Goal: Task Accomplishment & Management: Manage account settings

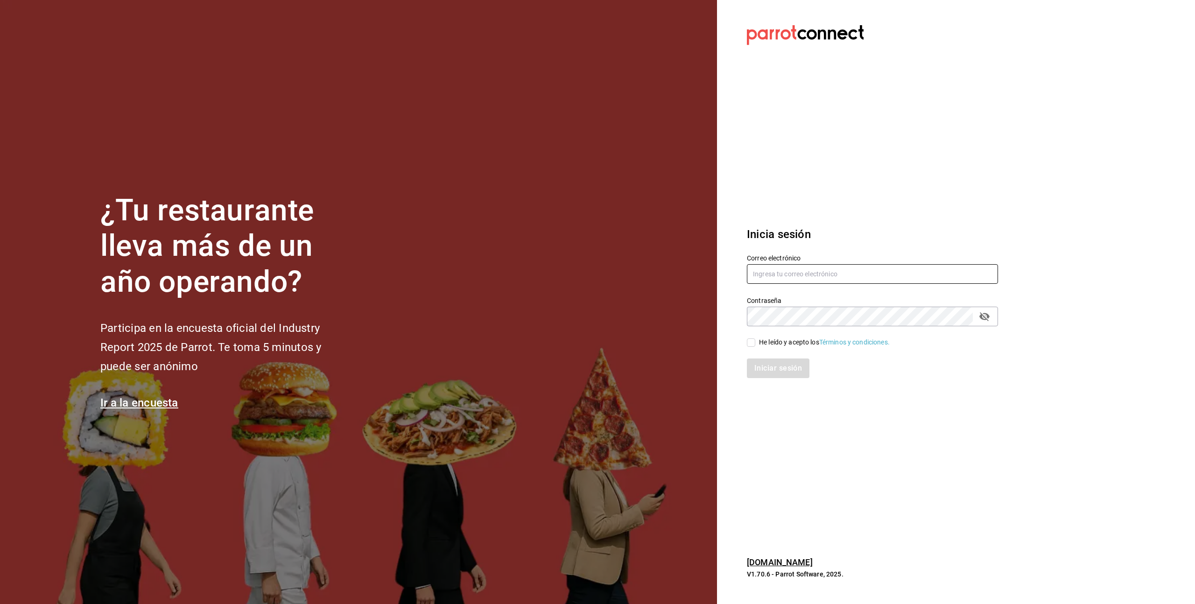
click at [773, 270] on input "text" at bounding box center [872, 274] width 251 height 20
type input "[PERSON_NAME][EMAIL_ADDRESS][PERSON_NAME][DOMAIN_NAME]"
drag, startPoint x: 754, startPoint y: 345, endPoint x: 763, endPoint y: 353, distance: 12.9
click at [754, 345] on input "He leído y acepto los Términos y condiciones." at bounding box center [751, 343] width 8 height 8
checkbox input "true"
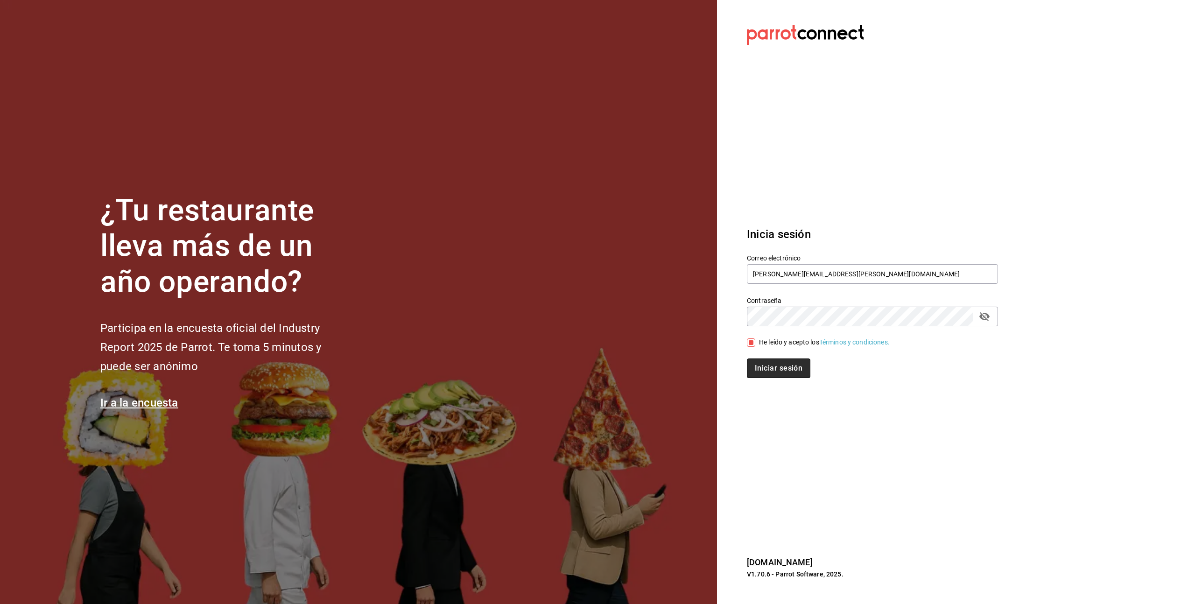
click at [772, 368] on button "Iniciar sesión" at bounding box center [779, 369] width 64 height 20
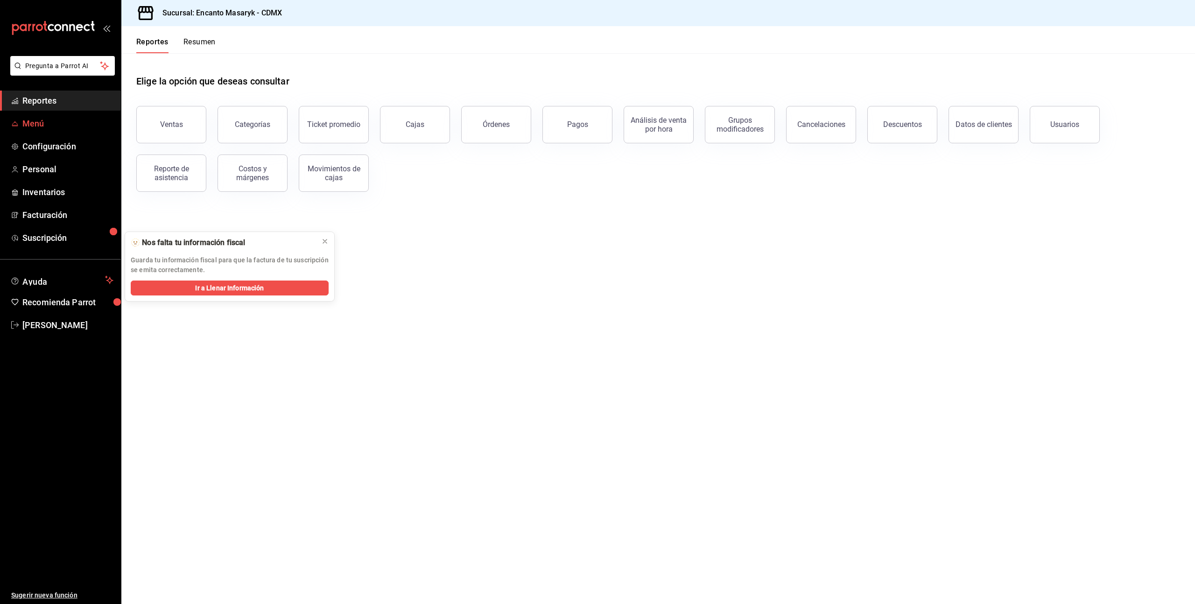
click at [19, 128] on link "Menú" at bounding box center [60, 123] width 121 height 20
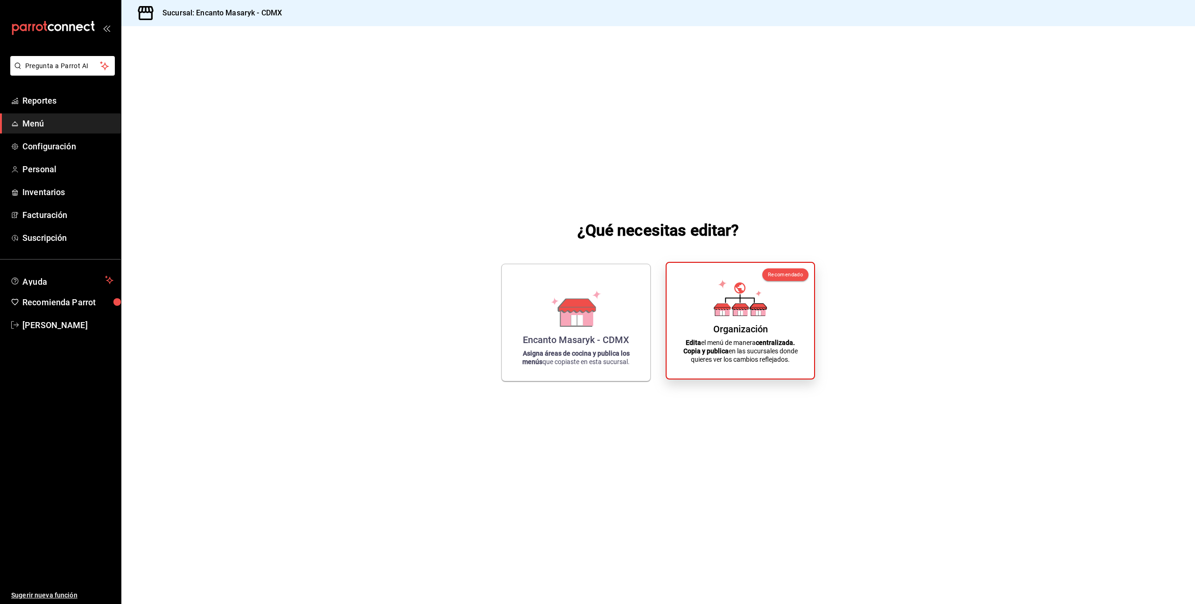
click at [702, 334] on div "Organización Edita el menú de manera centralizada. Copia y publica en las sucur…" at bounding box center [740, 320] width 125 height 101
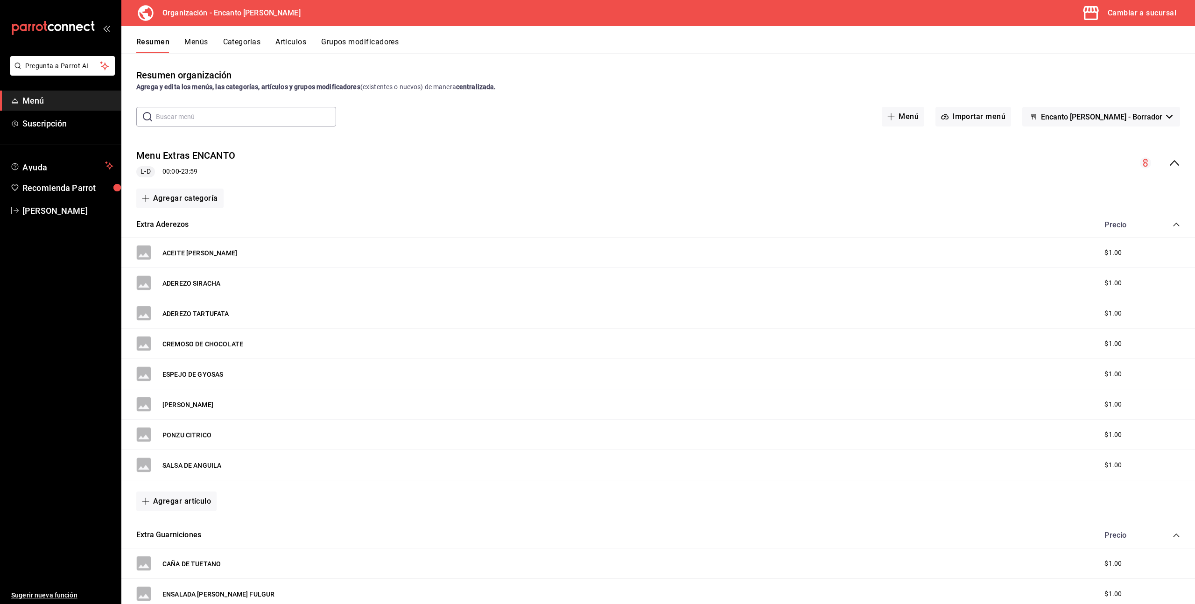
click at [194, 40] on button "Menús" at bounding box center [195, 45] width 23 height 16
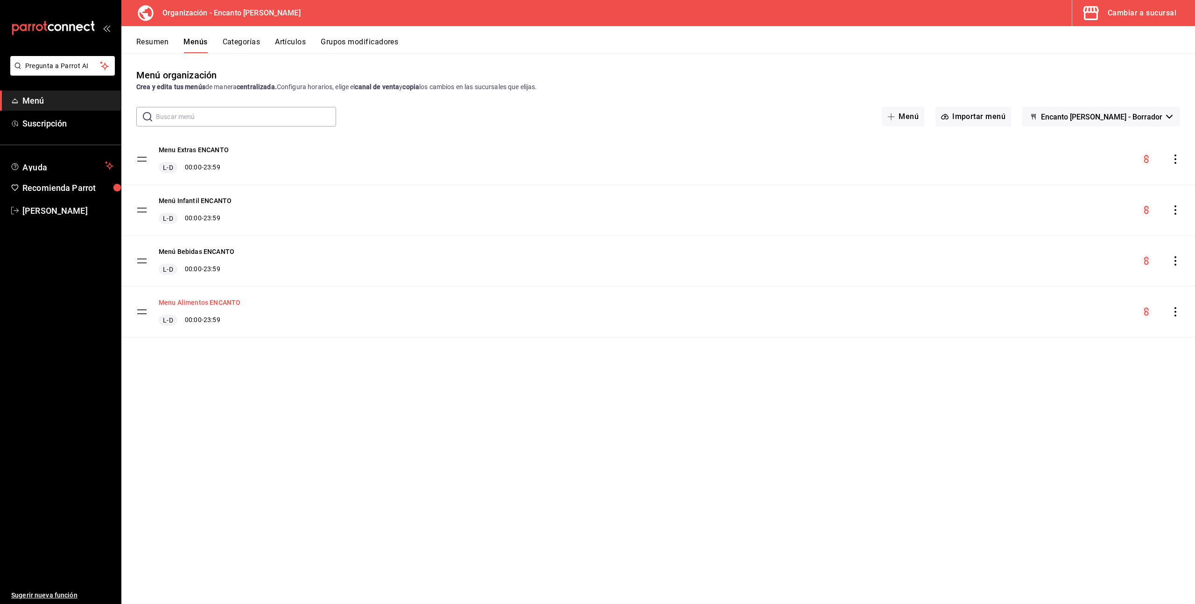
click at [205, 304] on button "Menu Alimentos ENCANTO" at bounding box center [200, 302] width 82 height 9
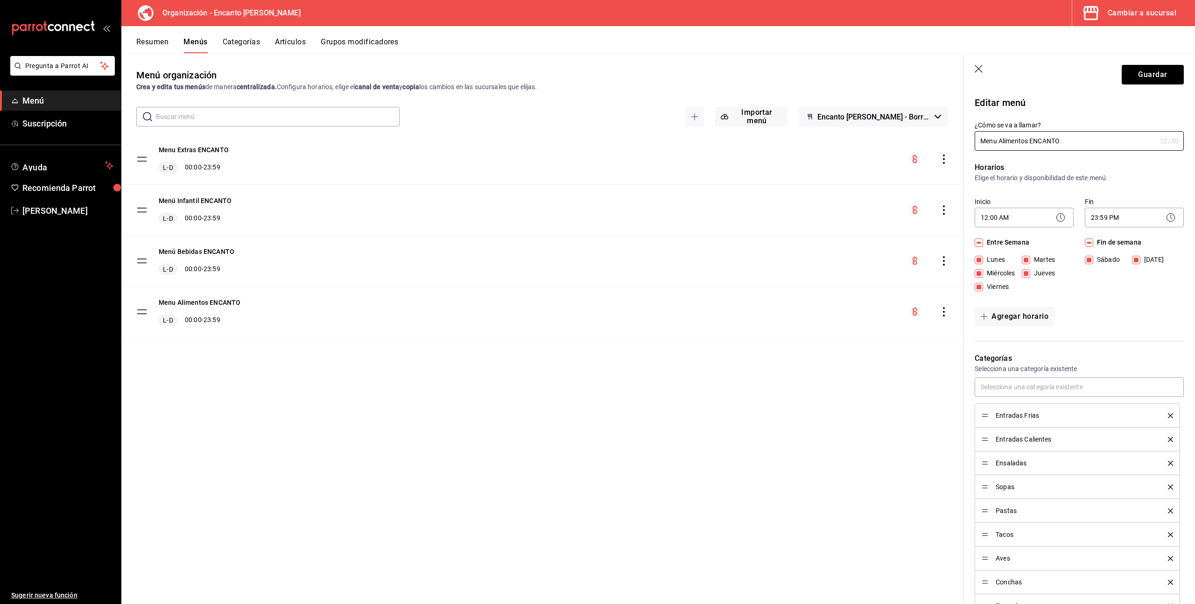
click at [294, 43] on button "Artículos" at bounding box center [290, 45] width 31 height 16
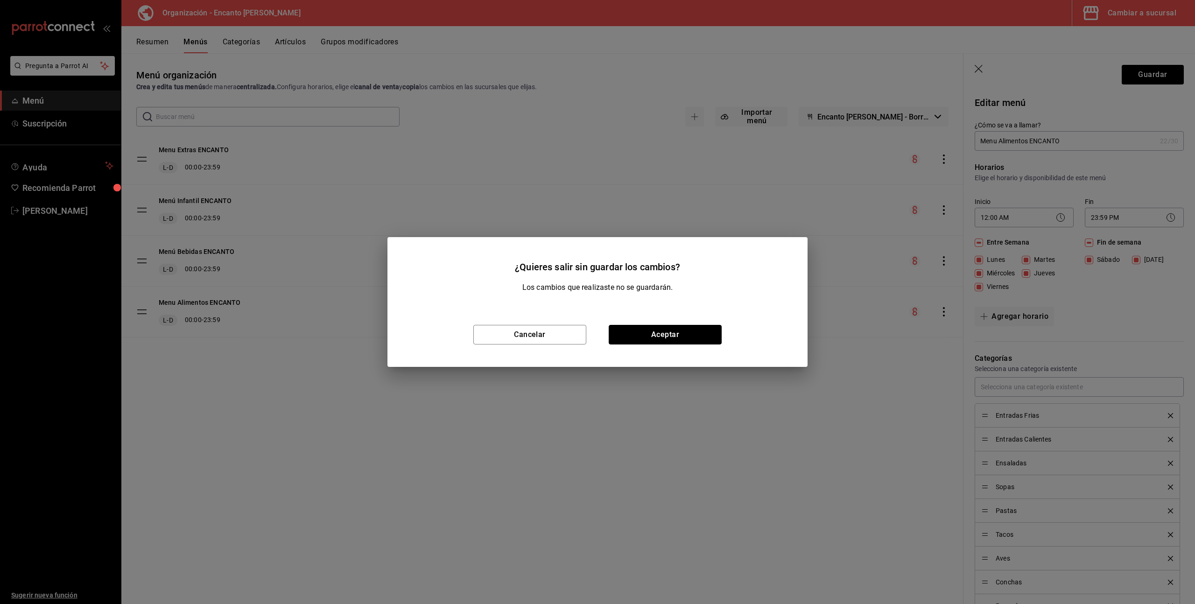
click at [660, 337] on button "Aceptar" at bounding box center [665, 335] width 113 height 20
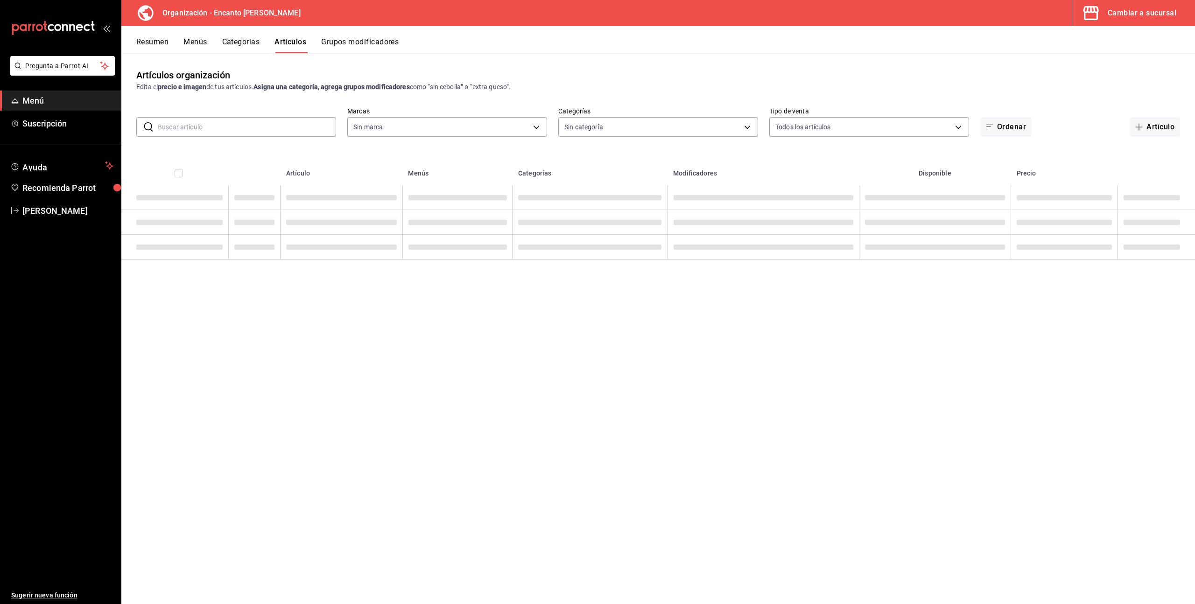
type input "c481bb78-10fa-47ce-ac99-feac7239b02e"
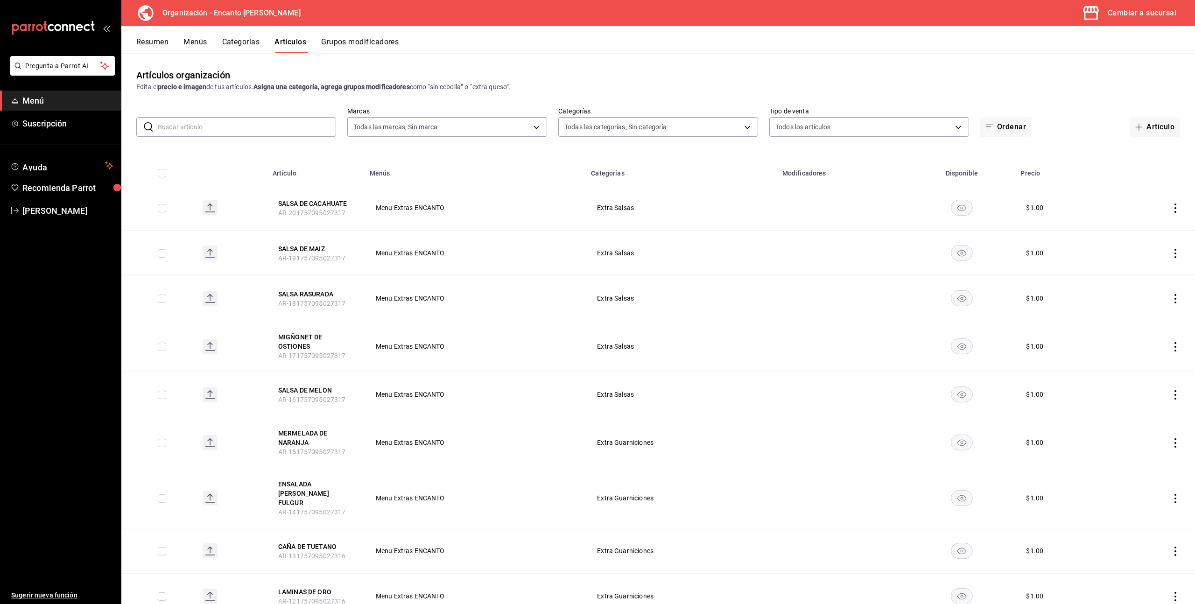
type input "1ea1c7c6-b1d4-4114-b965-f7f34729f4a3,f576ae9d-eb9c-4043-a514-0940a7dc2e00,2e54a…"
click at [467, 127] on body "Pregunta a Parrot AI Menú Suscripción Ayuda Recomienda Parrot Enrique Pérez Pér…" at bounding box center [597, 302] width 1195 height 604
click at [467, 127] on div at bounding box center [597, 302] width 1195 height 604
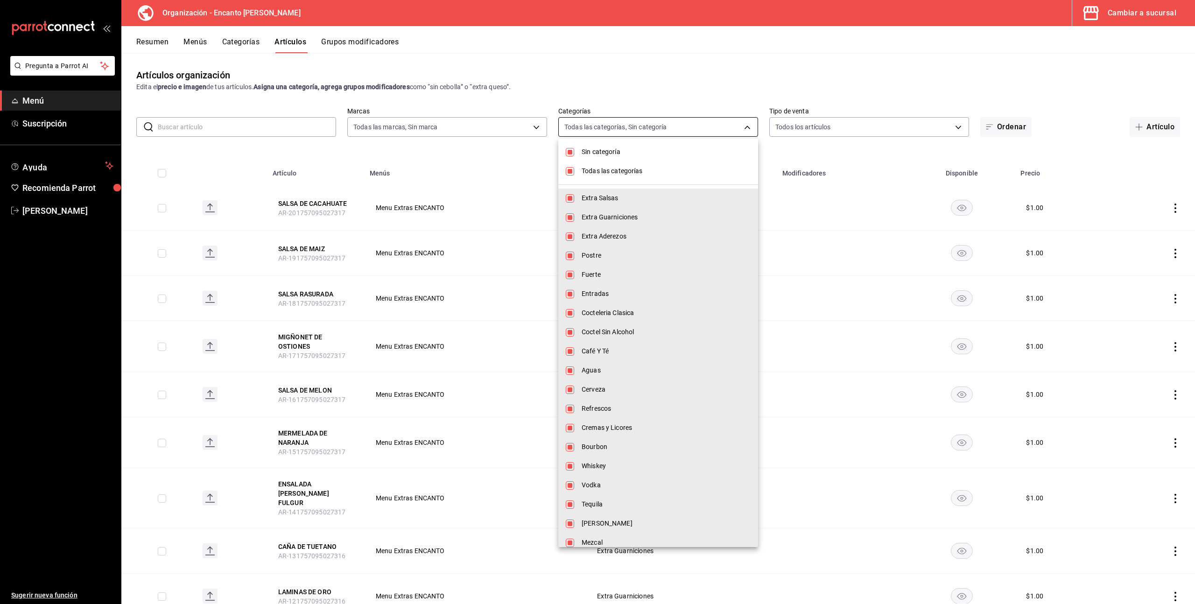
click at [625, 125] on body "Pregunta a Parrot AI Menú Suscripción Ayuda Recomienda Parrot Enrique Pérez Pér…" at bounding box center [597, 302] width 1195 height 604
click at [748, 128] on div at bounding box center [597, 302] width 1195 height 604
click at [748, 128] on body "Pregunta a Parrot AI Menú Suscripción Ayuda Recomienda Parrot Enrique Pérez Pér…" at bounding box center [597, 302] width 1195 height 604
click at [748, 128] on div at bounding box center [597, 302] width 1195 height 604
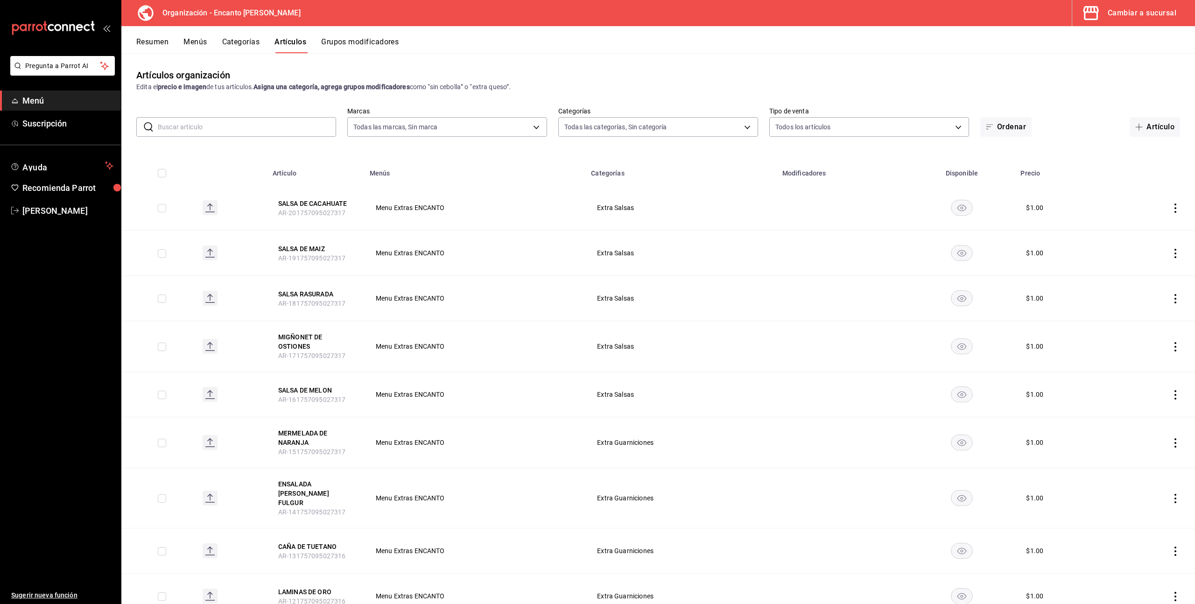
click at [800, 126] on div "Sin categoría Todas las categorías Extra Salsas Extra Guarniciones Extra Aderez…" at bounding box center [597, 302] width 1195 height 604
click at [800, 126] on body "Pregunta a Parrot AI Menú Suscripción Ayuda Recomienda Parrot Enrique Pérez Pér…" at bounding box center [597, 302] width 1195 height 604
click at [233, 42] on div at bounding box center [597, 302] width 1195 height 604
click at [233, 42] on button "Categorías" at bounding box center [241, 45] width 38 height 16
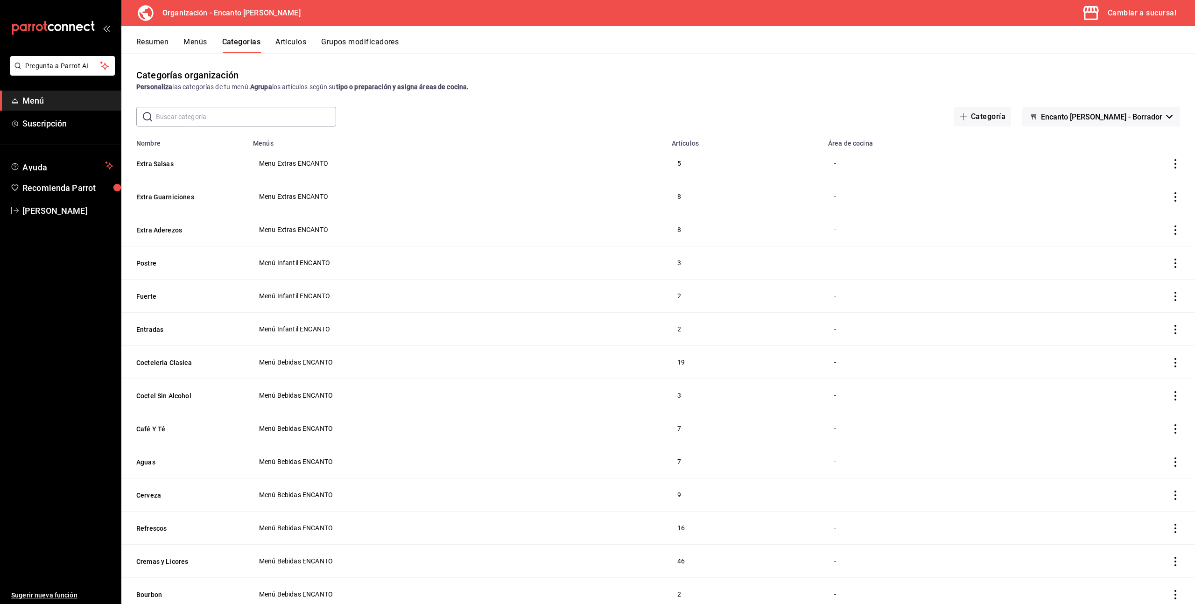
click at [149, 41] on button "Resumen" at bounding box center [152, 45] width 32 height 16
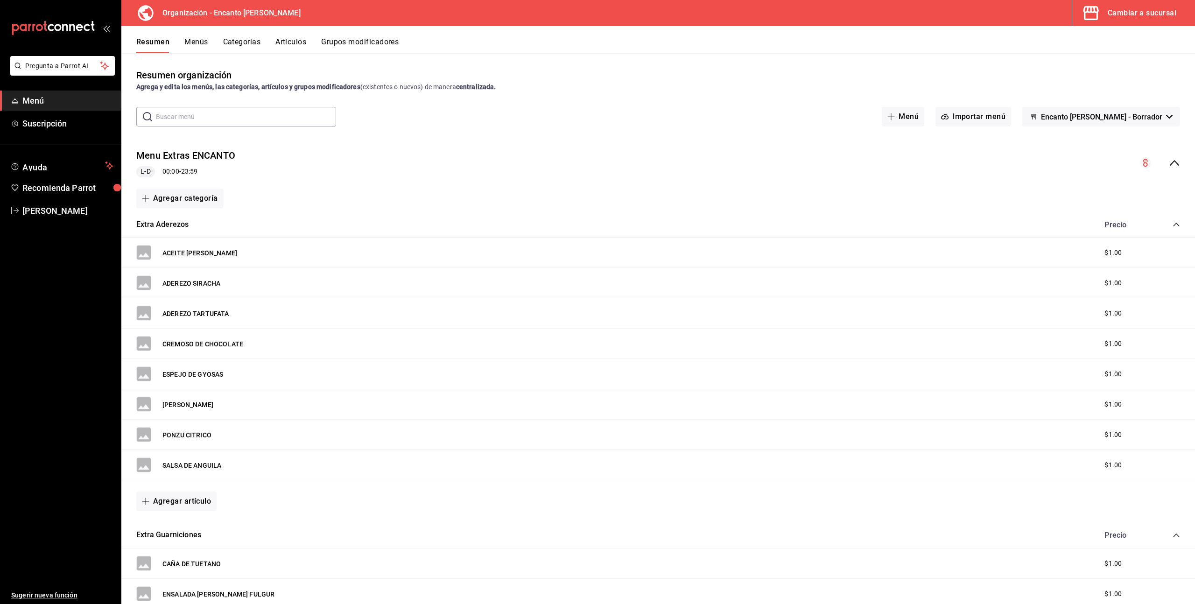
click at [1173, 160] on icon "collapse-menu-row" at bounding box center [1174, 162] width 11 height 11
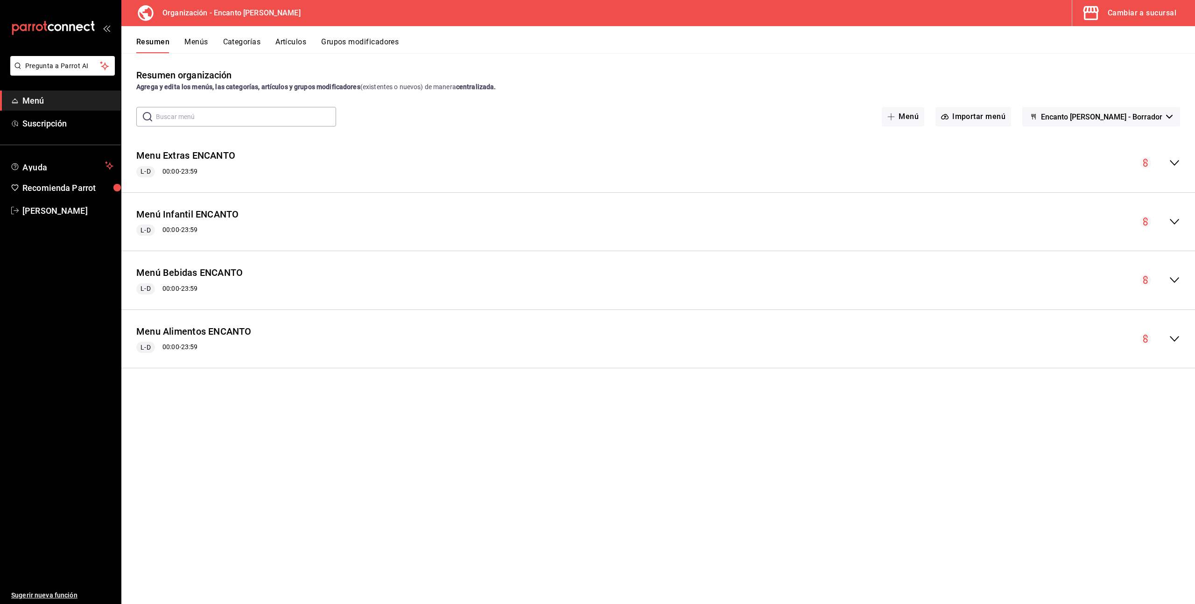
click at [1174, 339] on icon "collapse-menu-row" at bounding box center [1174, 338] width 11 height 11
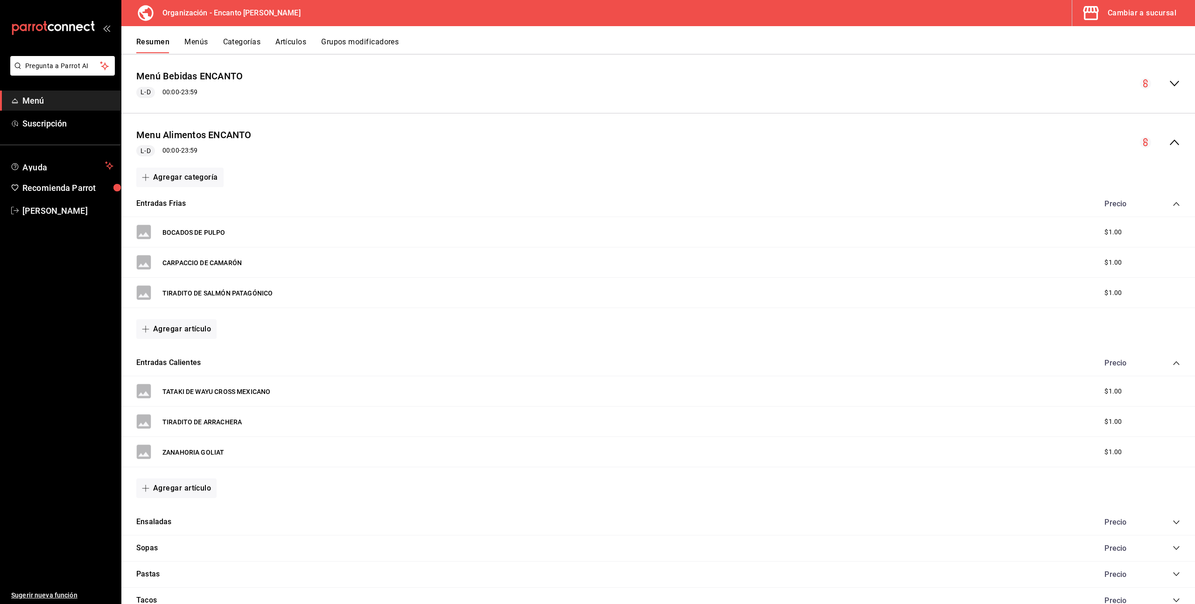
scroll to position [198, 0]
click at [1176, 362] on icon "collapse-category-row" at bounding box center [1176, 362] width 7 height 7
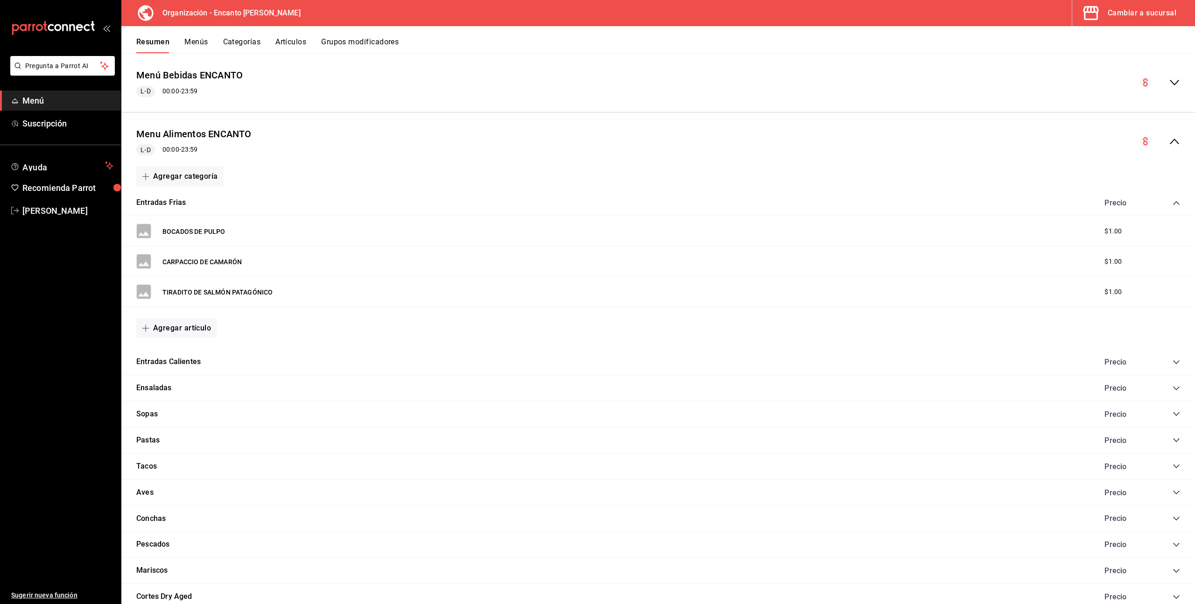
click at [1174, 203] on icon "collapse-category-row" at bounding box center [1176, 202] width 7 height 7
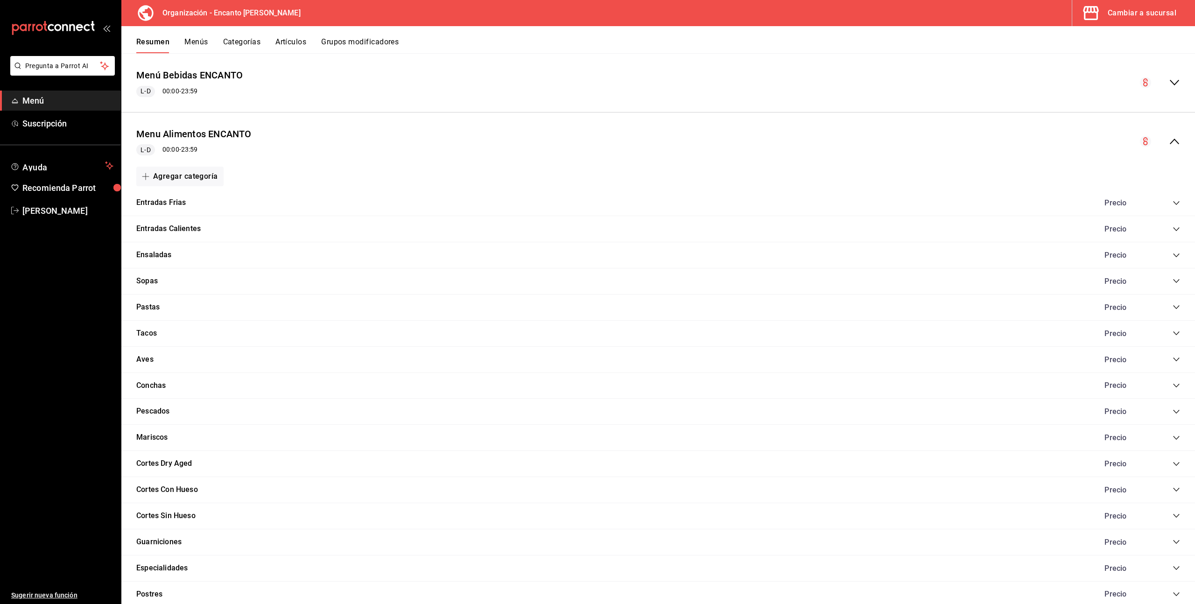
click at [1182, 256] on div "Ensaladas Precio" at bounding box center [658, 255] width 1074 height 26
click at [1178, 256] on icon "collapse-category-row" at bounding box center [1176, 255] width 7 height 7
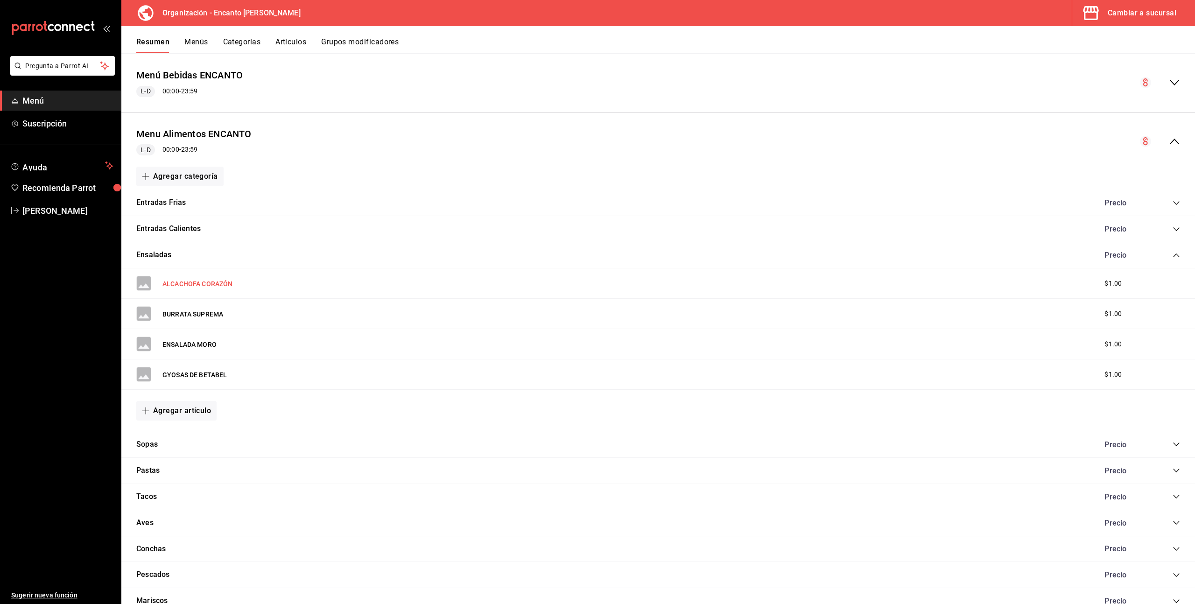
click at [201, 284] on button "ALCACHOFA CORAZÓN" at bounding box center [197, 283] width 71 height 9
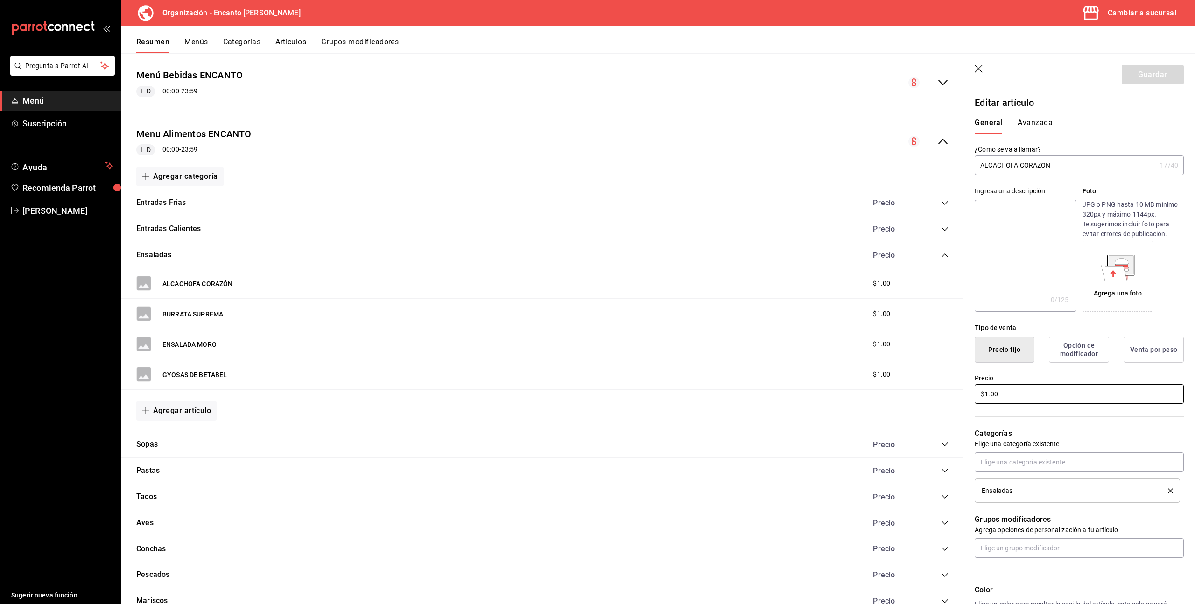
click at [952, 391] on main "Resumen organización Agrega y edita los menús, las categorías, artículos y grup…" at bounding box center [658, 328] width 1074 height 551
type input "$449.00"
click at [1144, 71] on div "Guardar" at bounding box center [1153, 75] width 62 height 20
click at [1145, 78] on div "Guardar" at bounding box center [1153, 75] width 62 height 20
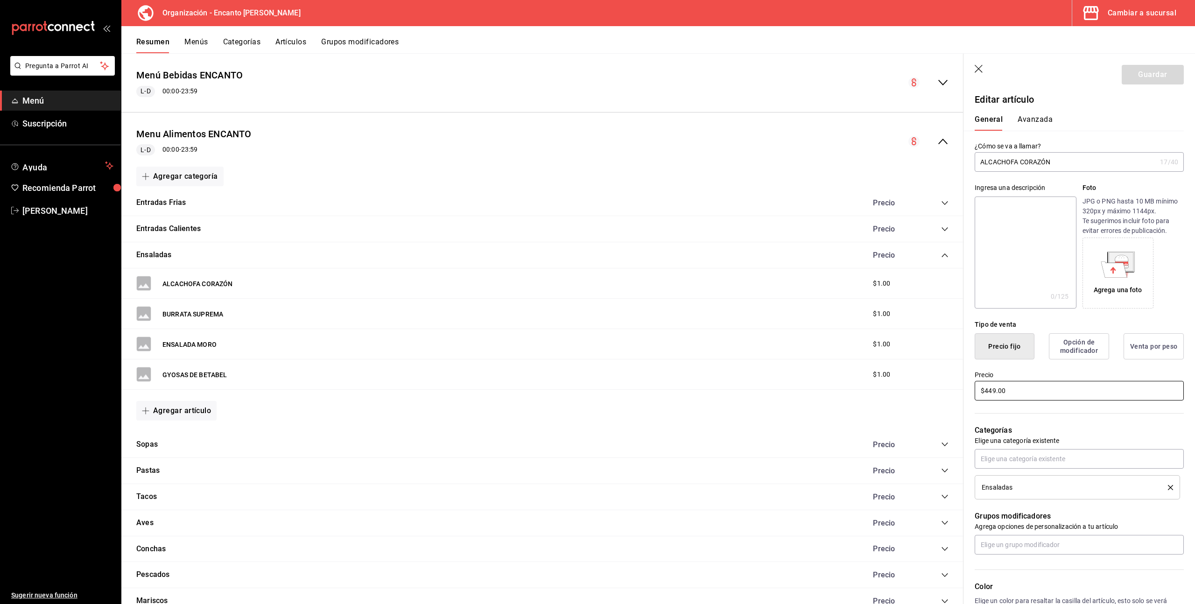
click at [1015, 394] on input "$449.00" at bounding box center [1079, 391] width 209 height 20
click at [1038, 120] on button "Avanzada" at bounding box center [1035, 126] width 35 height 16
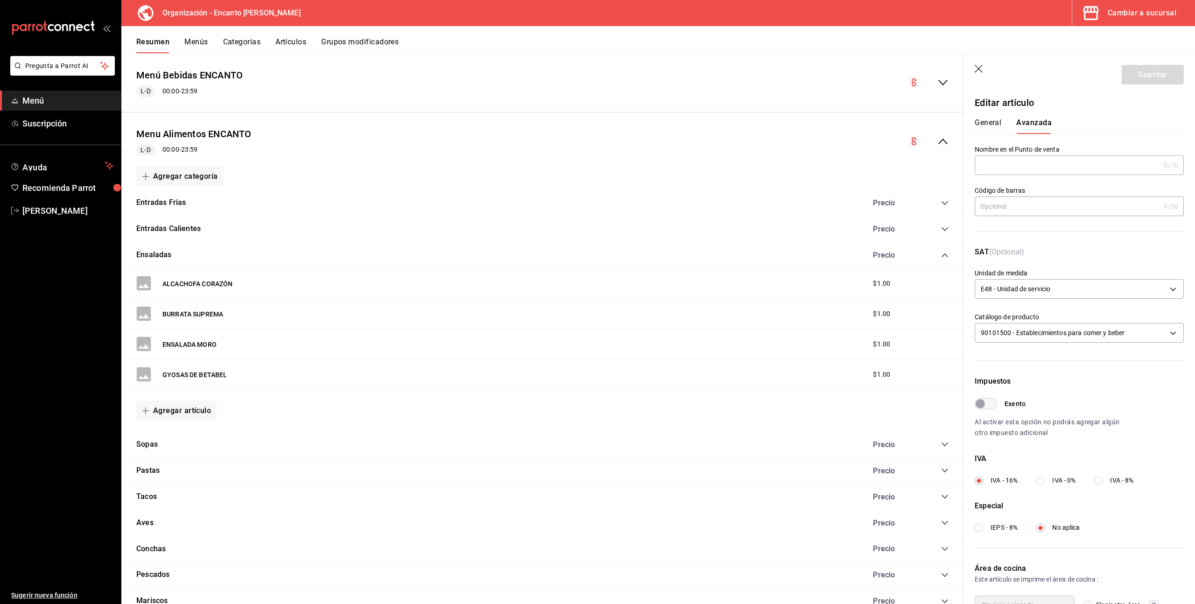
scroll to position [55, 0]
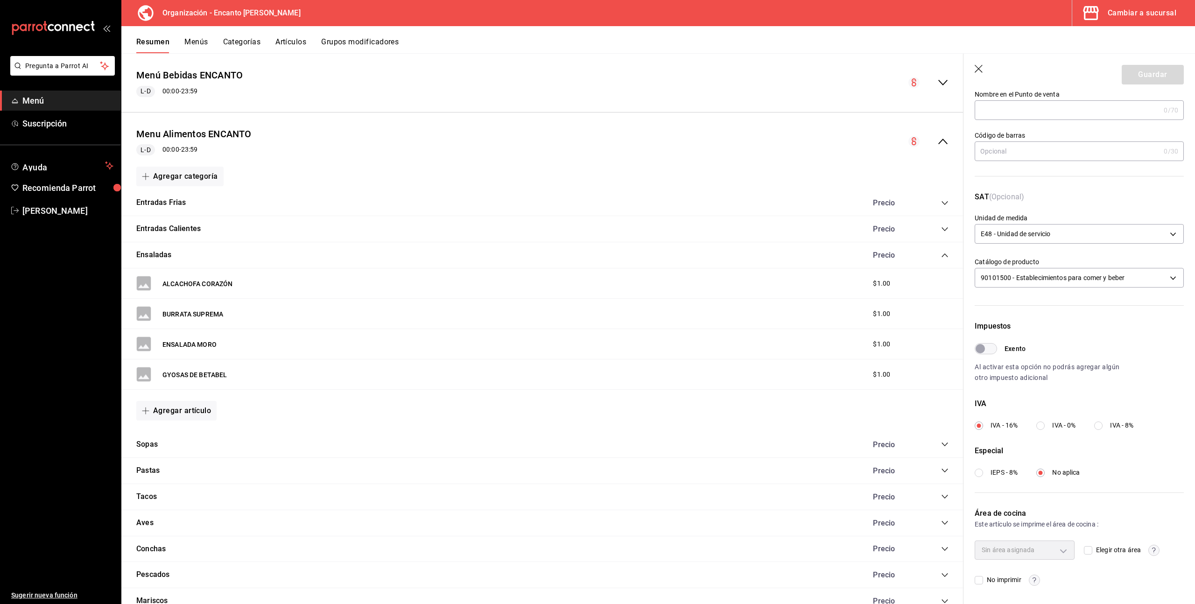
click at [1055, 550] on div "Sin área asignada" at bounding box center [1025, 550] width 100 height 19
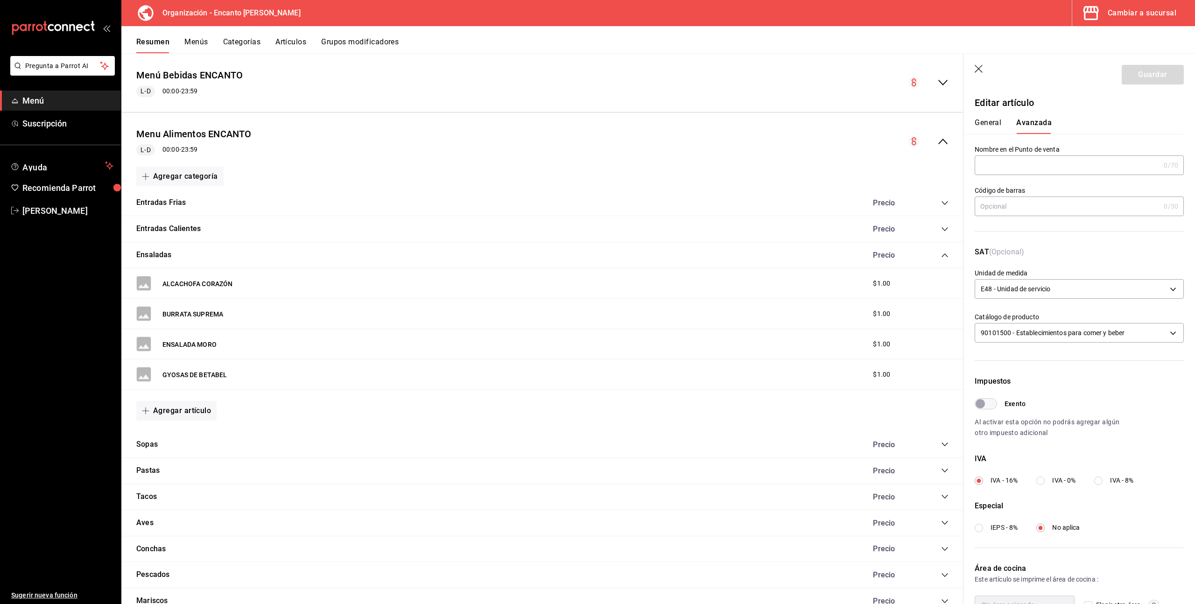
click at [991, 120] on button "General" at bounding box center [988, 126] width 27 height 16
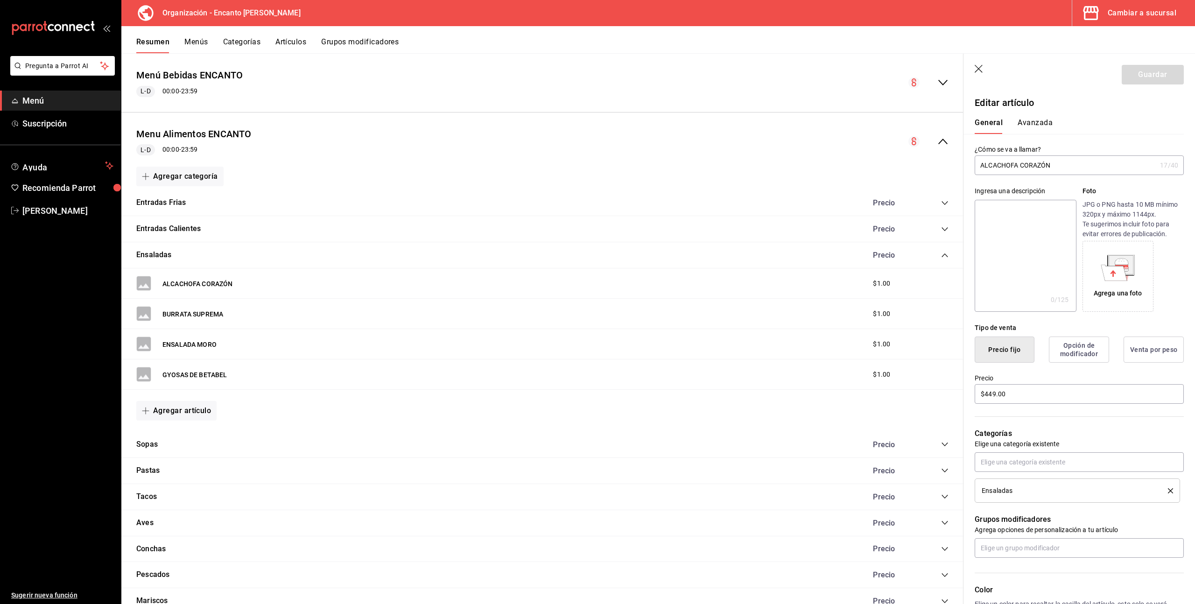
click at [1161, 71] on div "Guardar" at bounding box center [1153, 75] width 62 height 20
click at [1146, 10] on div "Cambiar a sucursal" at bounding box center [1142, 13] width 69 height 13
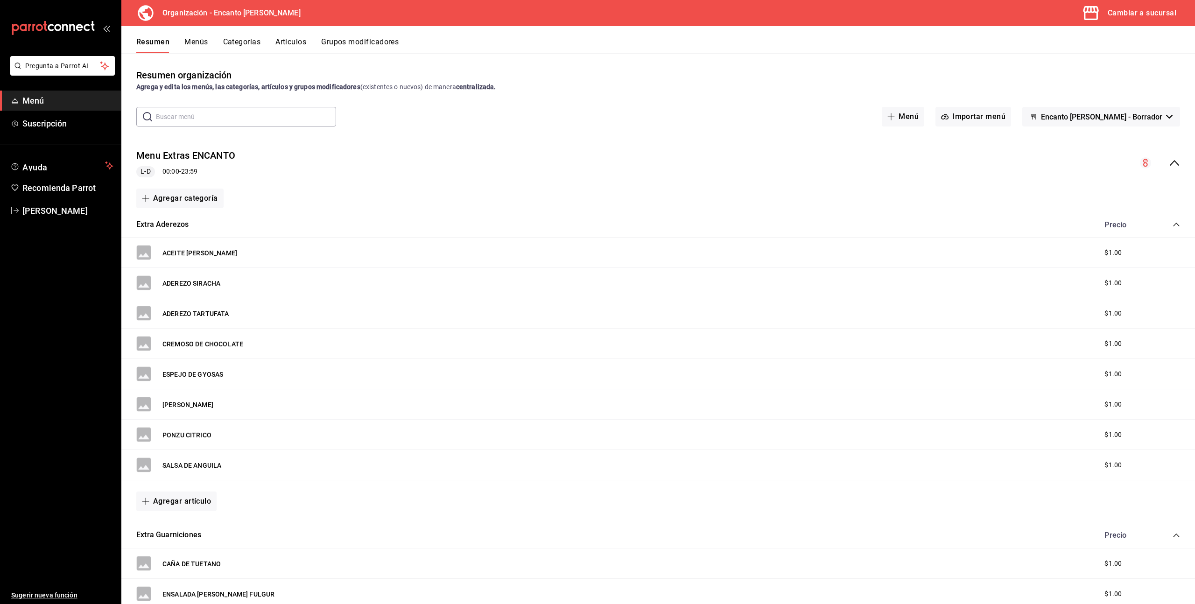
click at [1095, 16] on icon "button" at bounding box center [1091, 13] width 19 height 19
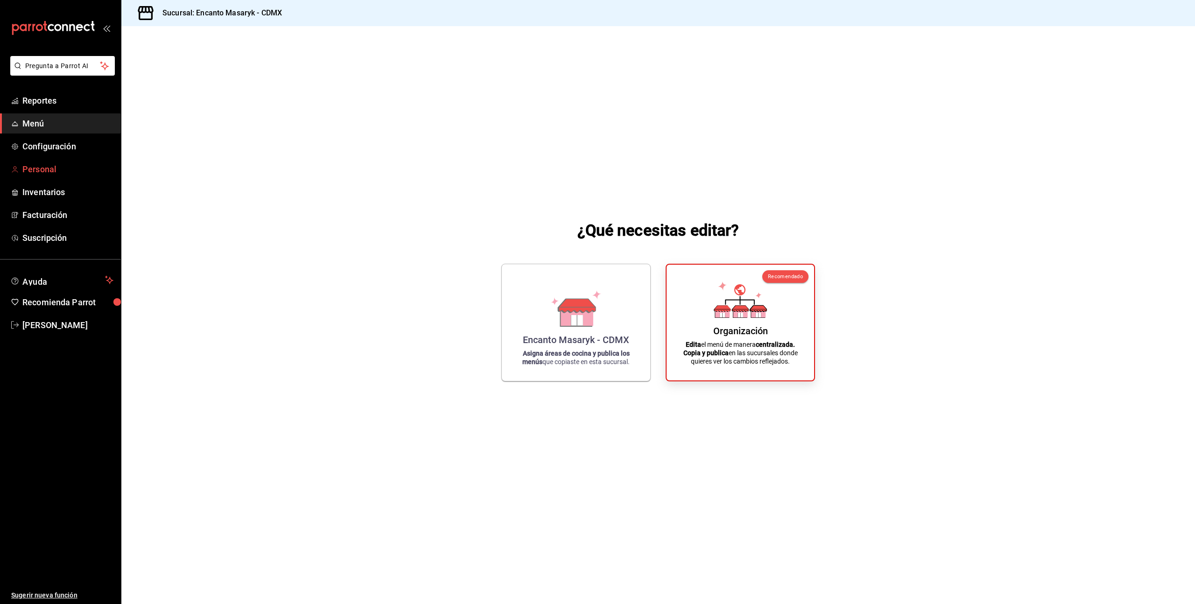
click at [56, 171] on span "Personal" at bounding box center [67, 169] width 91 height 13
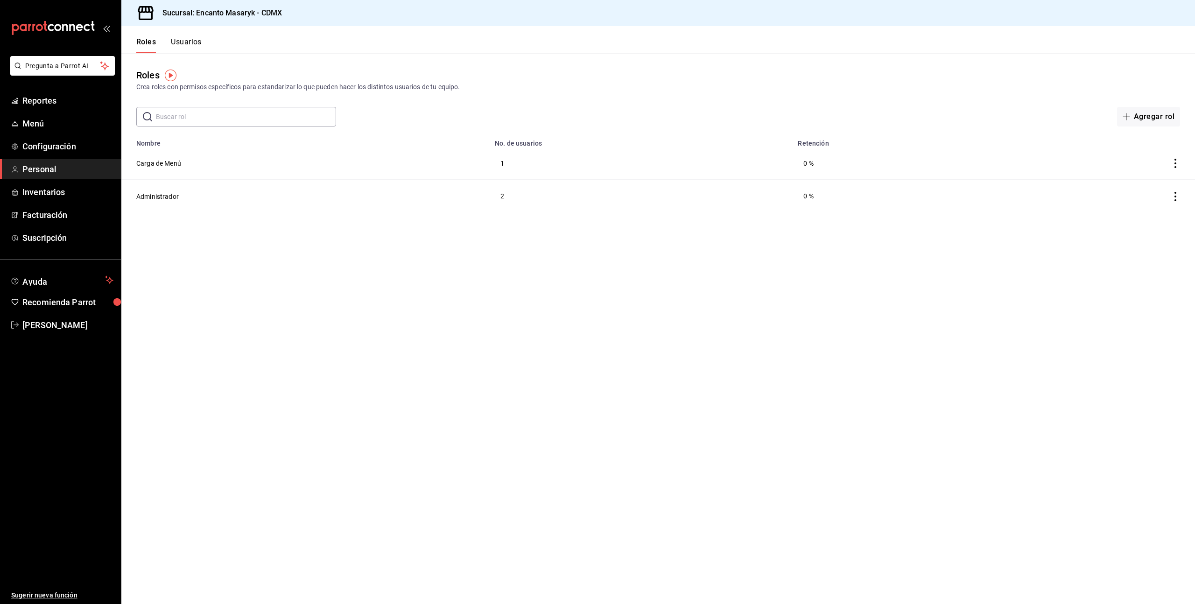
click at [191, 44] on button "Usuarios" at bounding box center [186, 45] width 31 height 16
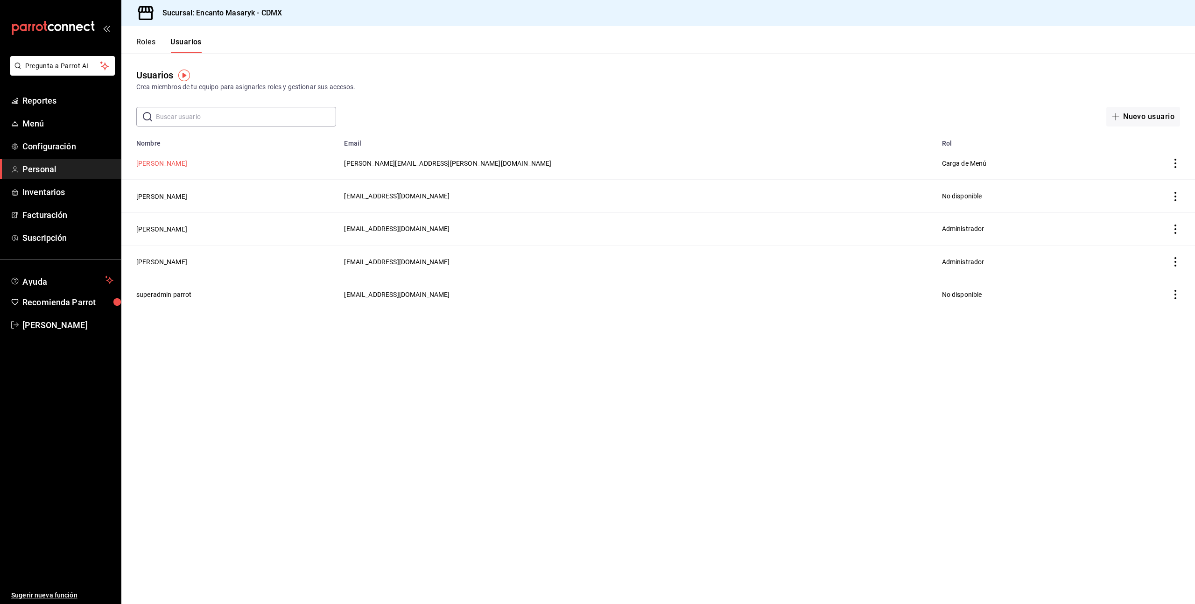
click at [173, 166] on button "Enrique Pérez Pérez" at bounding box center [161, 163] width 51 height 9
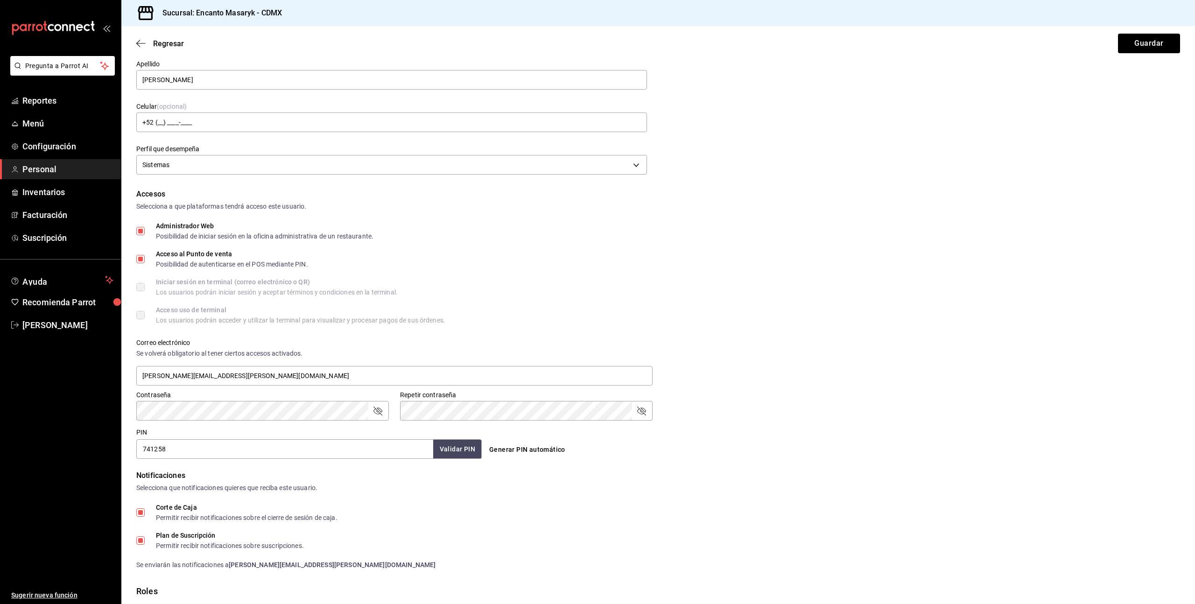
scroll to position [166, 0]
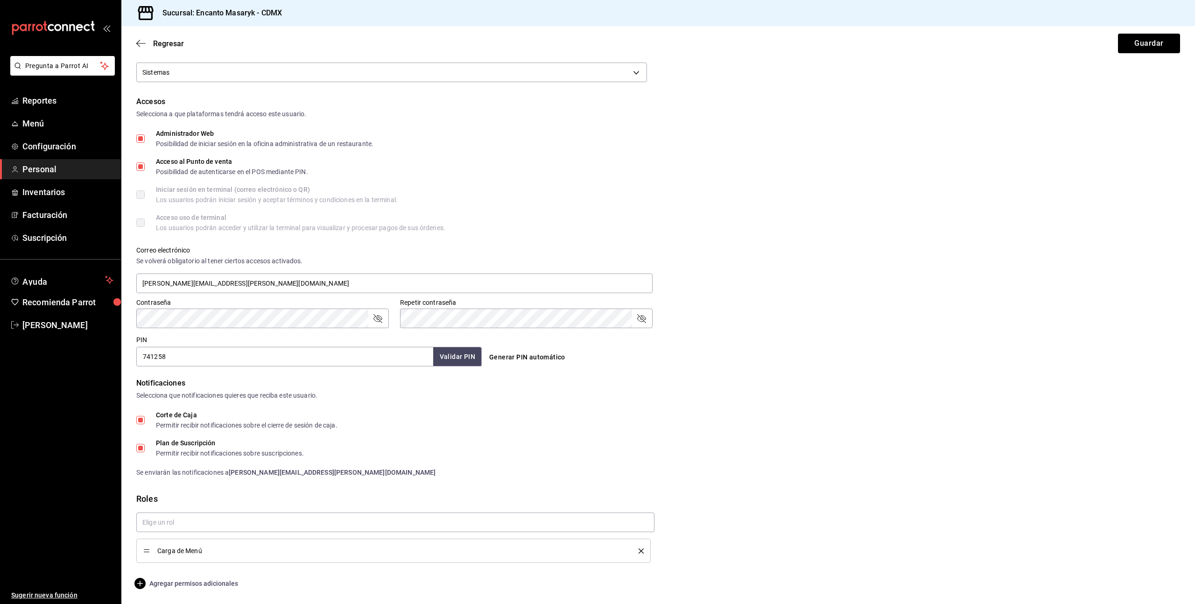
click at [212, 585] on span "Agregar permisos adicionales" at bounding box center [187, 583] width 102 height 11
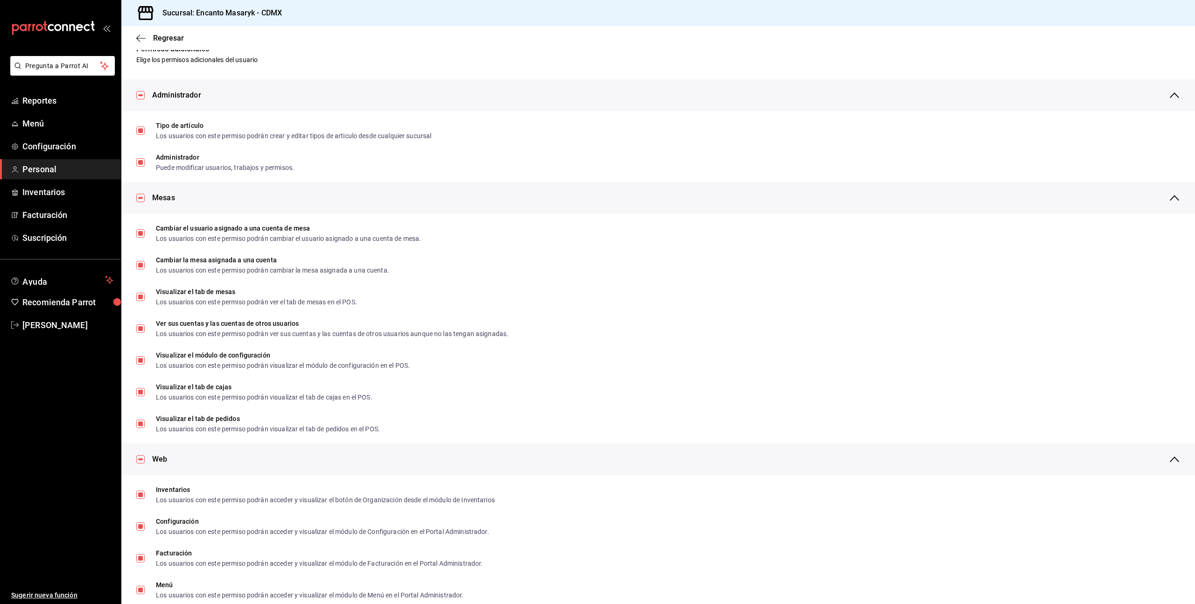
scroll to position [0, 0]
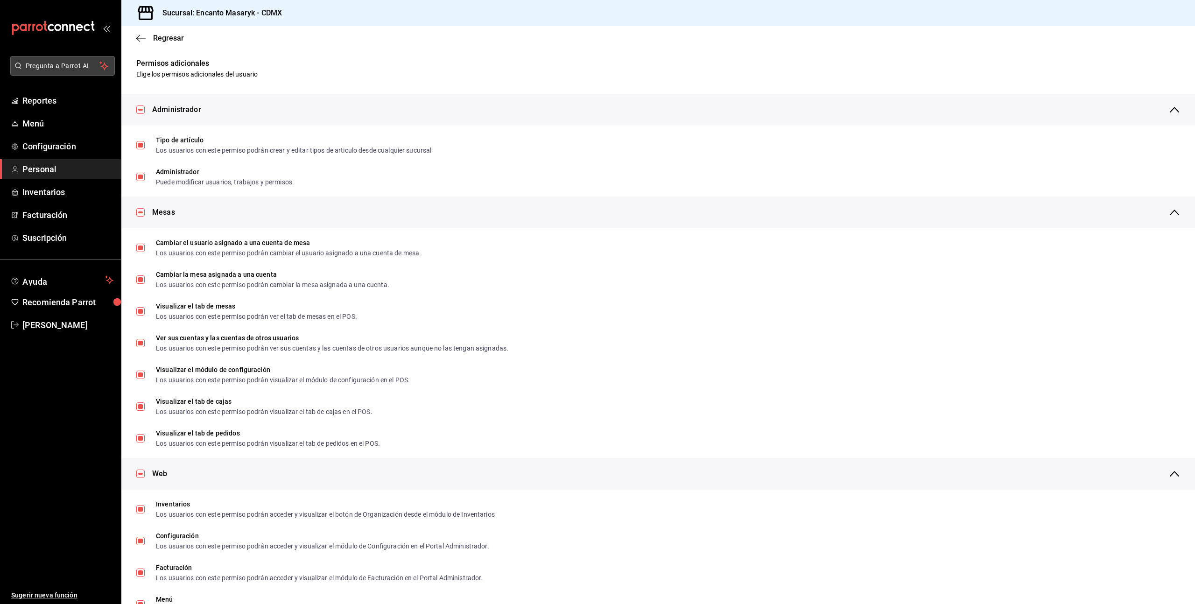
click at [49, 69] on span "Pregunta a Parrot AI" at bounding box center [63, 66] width 74 height 10
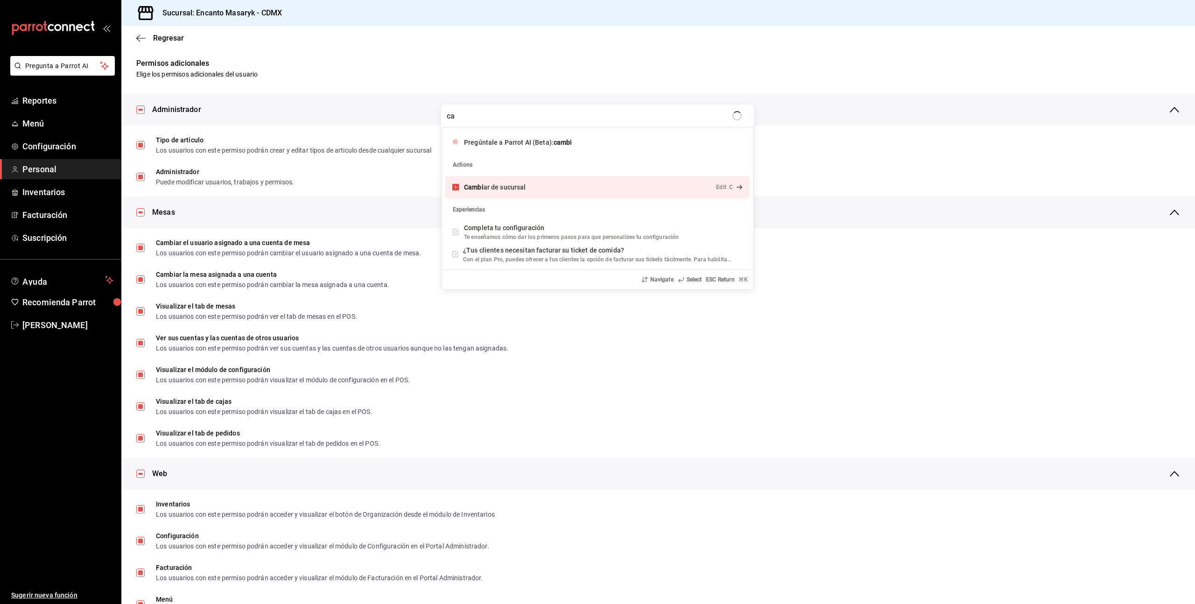
type input "c"
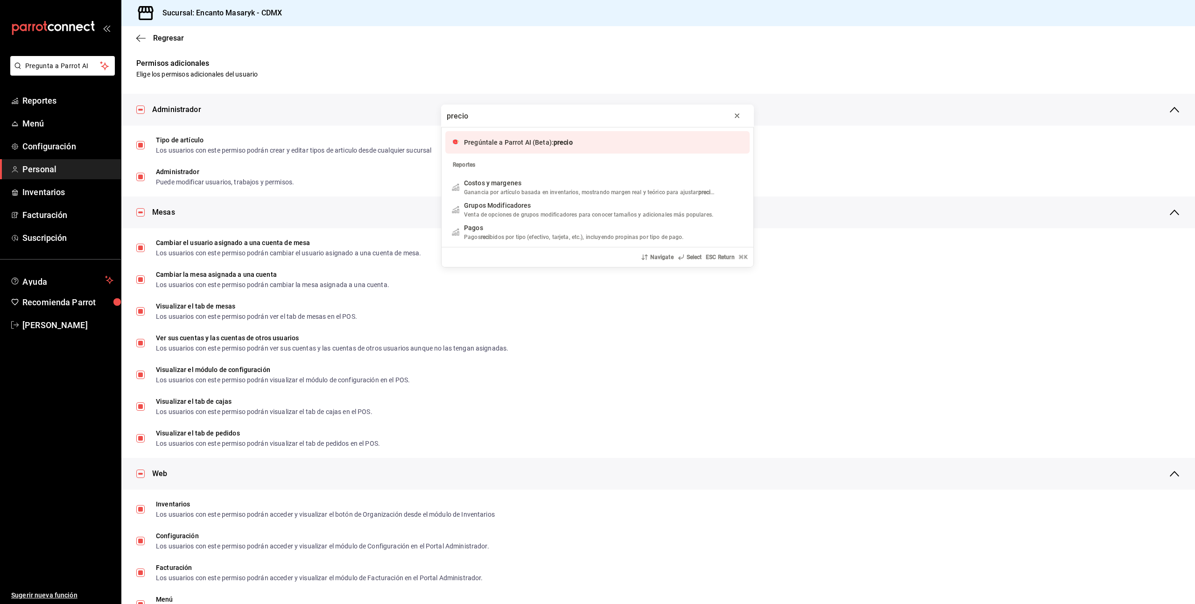
type input "precio"
click at [736, 118] on icon "progress bar" at bounding box center [737, 115] width 7 height 7
click at [483, 70] on div "Quiero cancelar una orden Pregúntale a Parrot AI (Beta) Reportes See more (21) …" at bounding box center [597, 302] width 1195 height 604
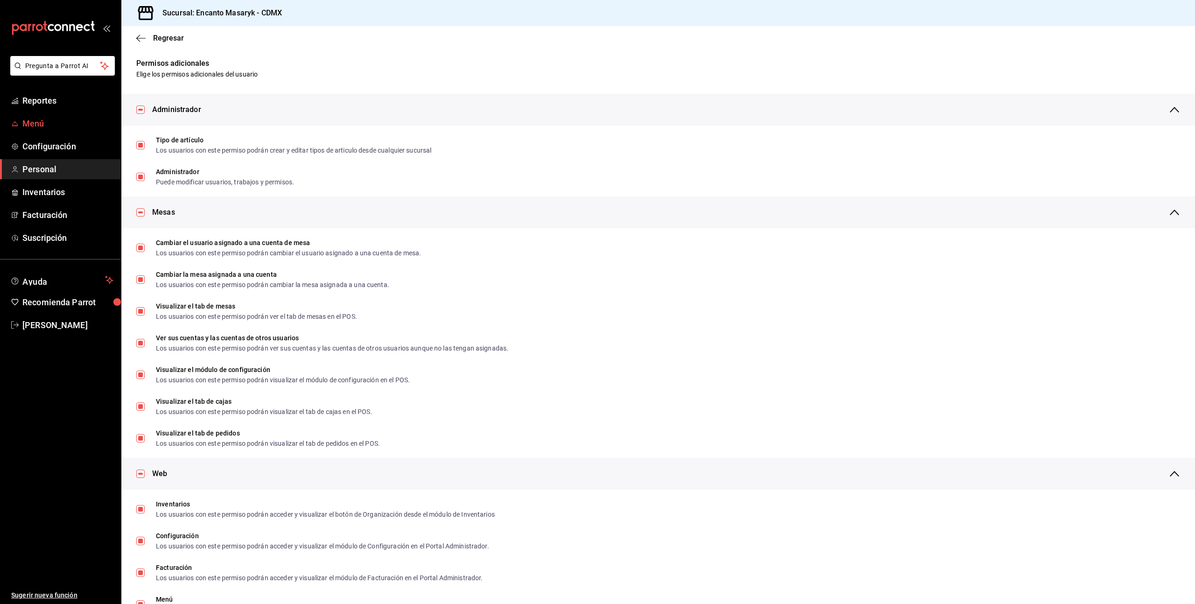
click at [37, 124] on span "Menú" at bounding box center [67, 123] width 91 height 13
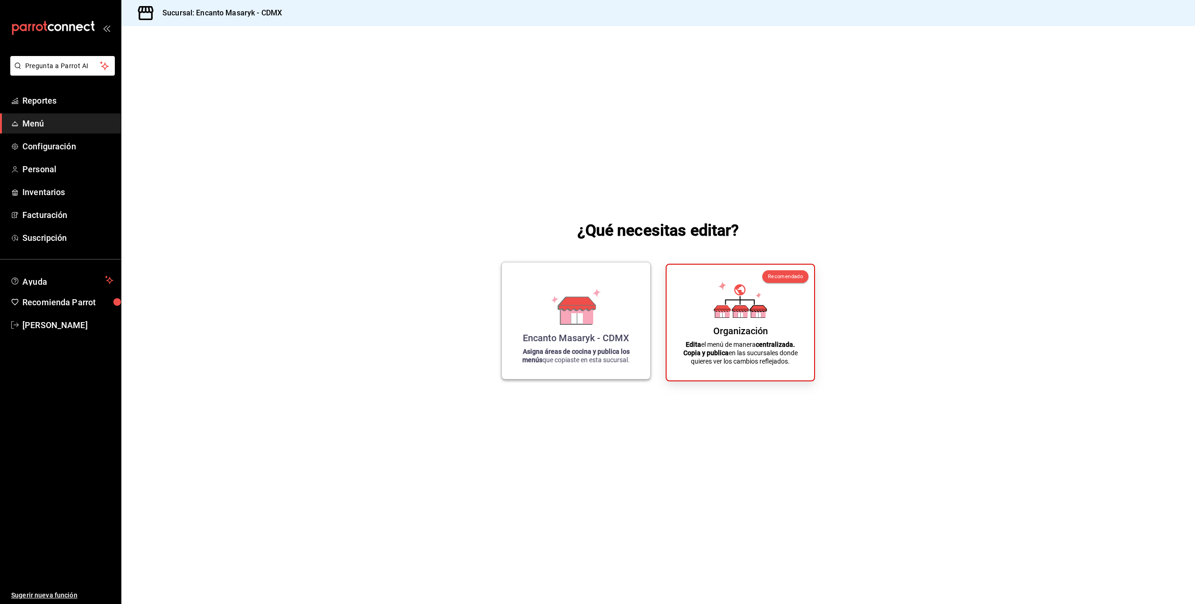
click at [615, 318] on div "Encanto Masaryk - CDMX Asigna áreas de cocina y publica los menús que copiaste …" at bounding box center [576, 321] width 126 height 102
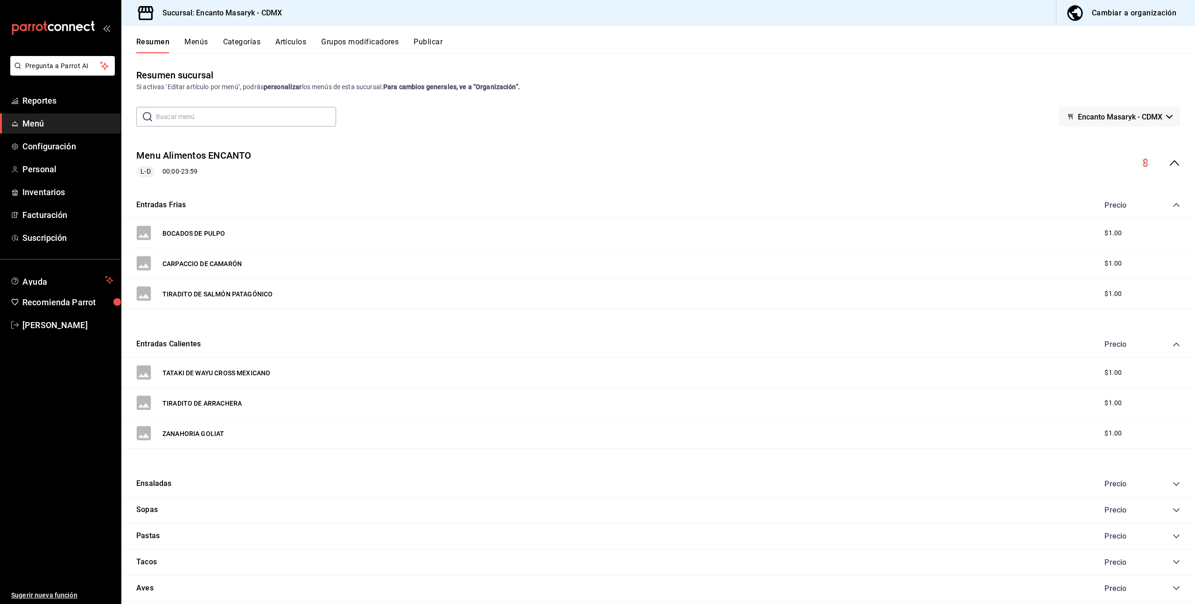
click at [242, 42] on button "Categorías" at bounding box center [242, 45] width 38 height 16
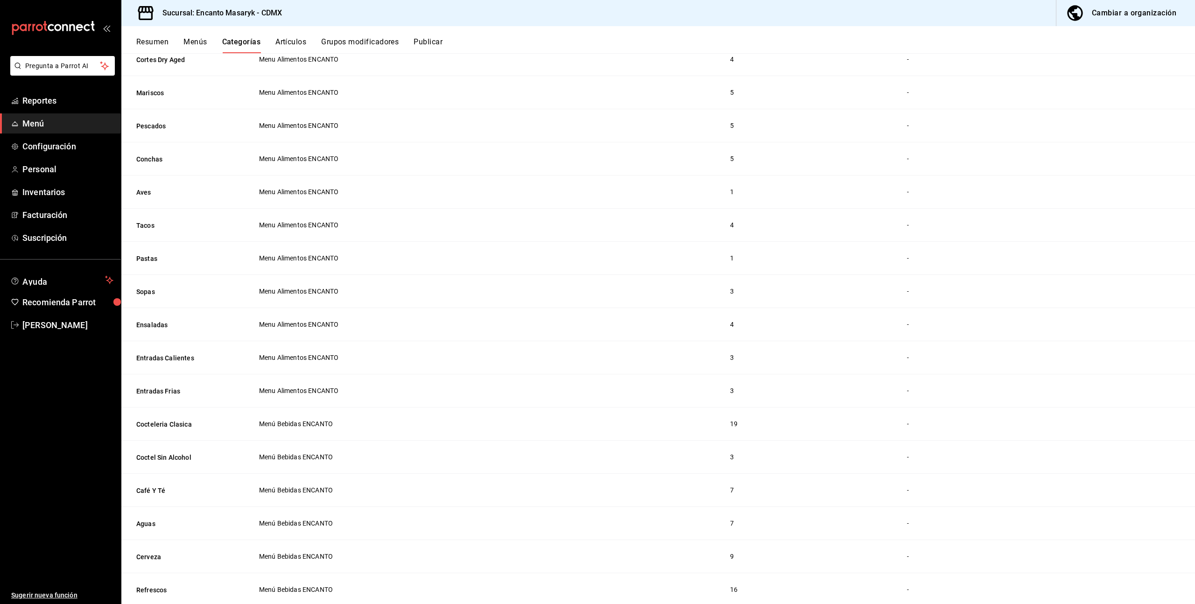
scroll to position [281, 0]
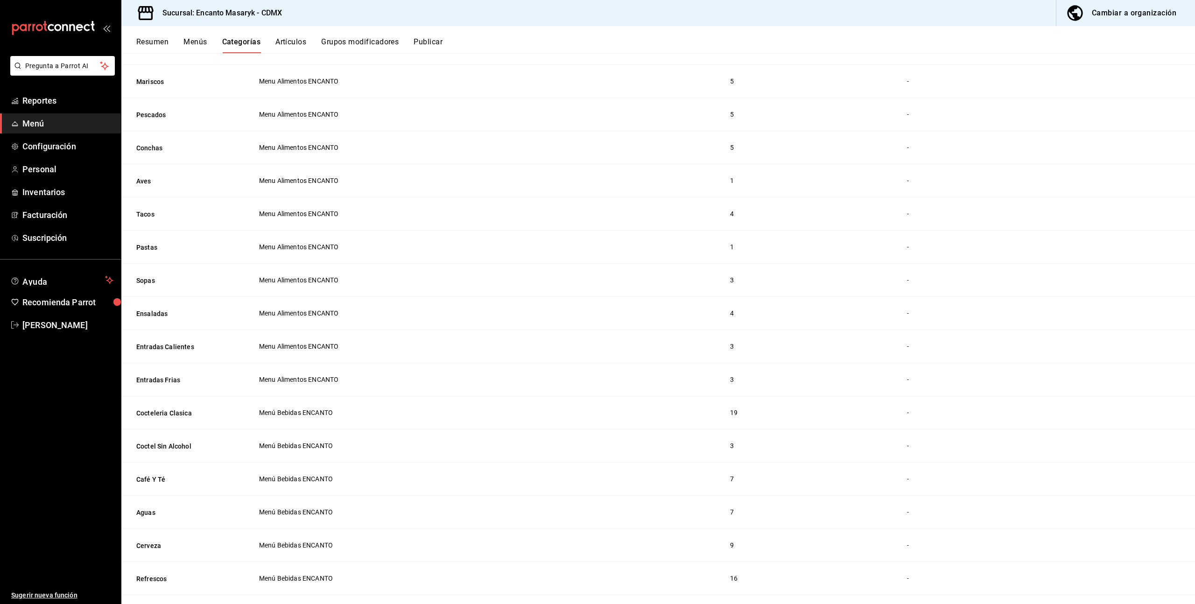
click at [197, 44] on button "Menús" at bounding box center [195, 45] width 23 height 16
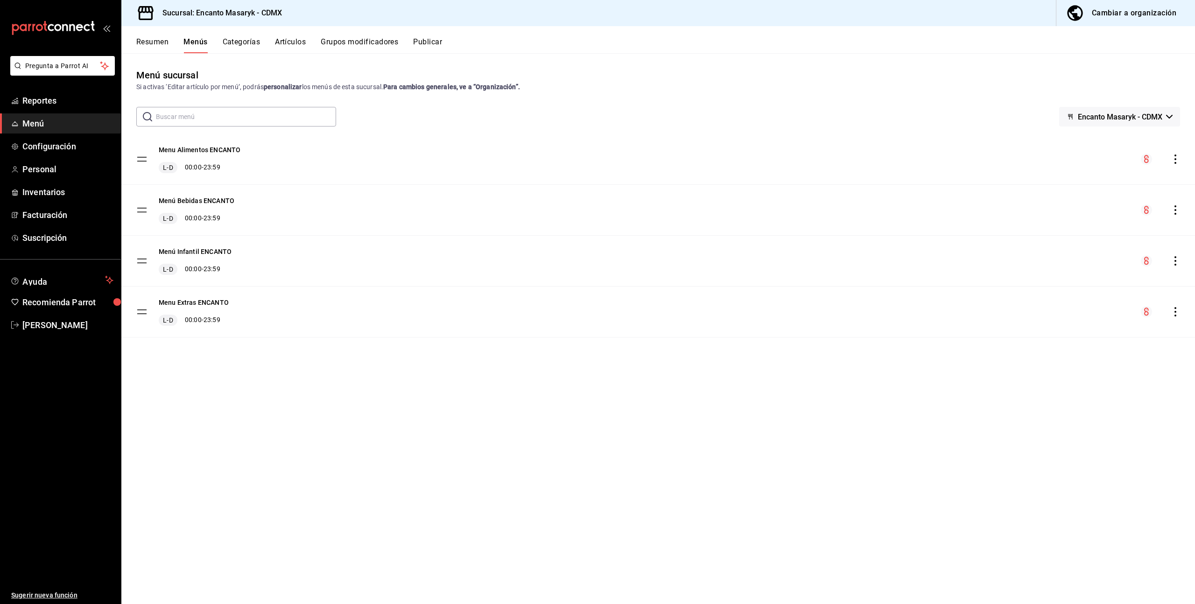
click at [240, 44] on button "Categorías" at bounding box center [242, 45] width 38 height 16
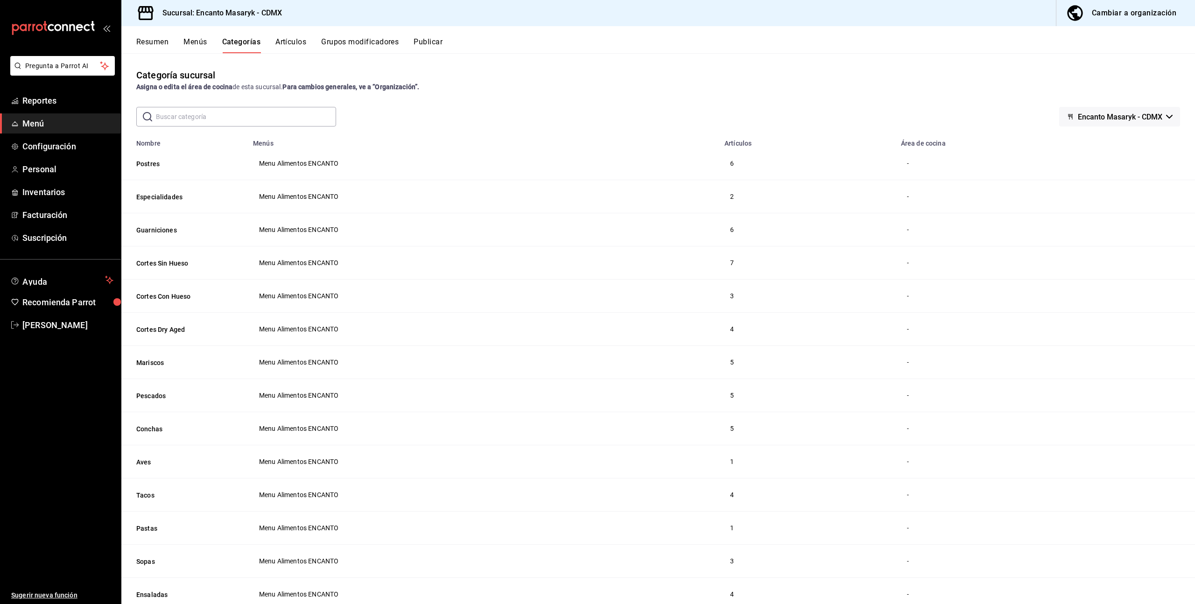
click at [288, 44] on button "Artículos" at bounding box center [290, 45] width 31 height 16
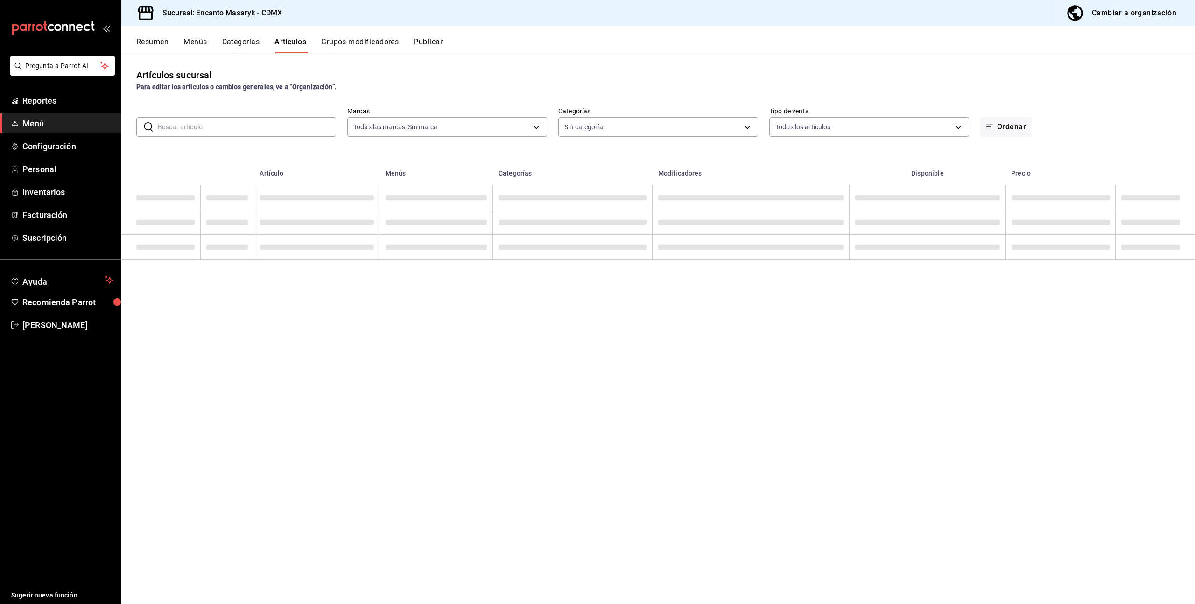
type input "695a2f07-c127-4e2f-a901-334bb8e3f3f8"
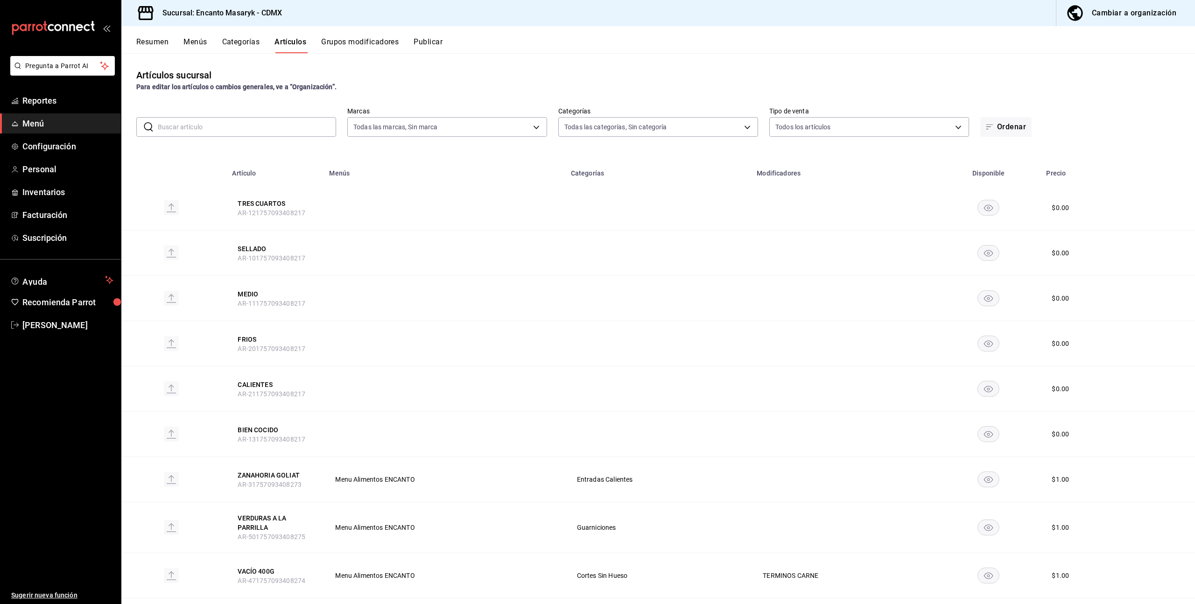
type input "b6e4121c-4d98-4e63-9618-9d7c93a1cd0c,8bdf8658-0b6f-4198-ab12-6ea3e57956a0,566cc…"
click at [261, 205] on button "TRES CUARTOS" at bounding box center [275, 203] width 75 height 9
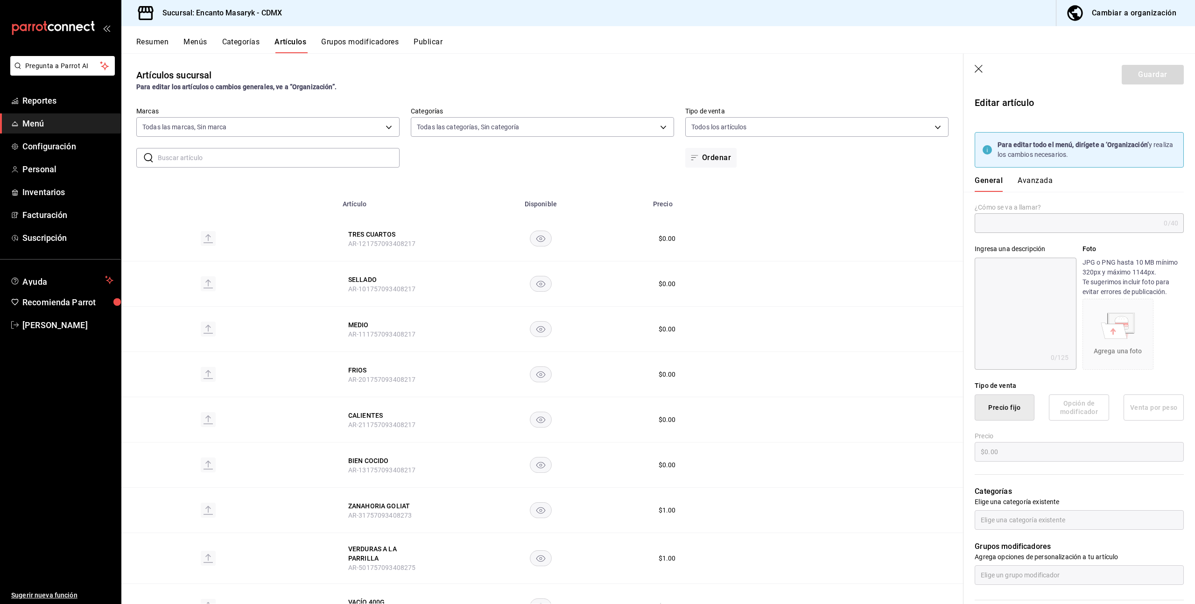
type input "TRES CUARTOS"
type input "AR-121757093408217"
type input "$0.00"
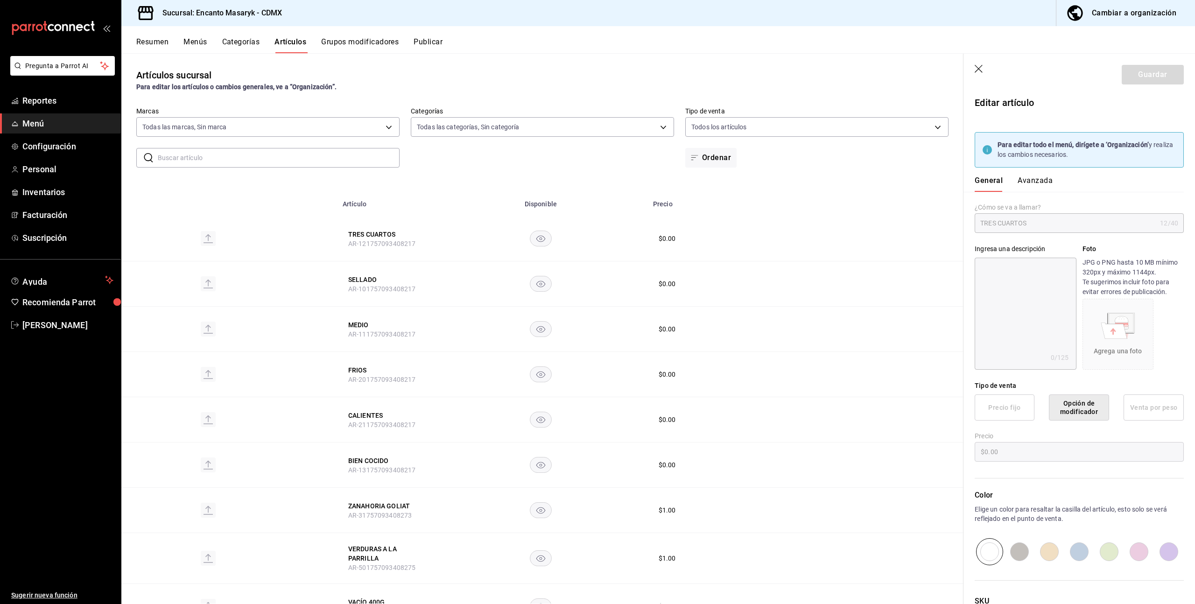
click at [27, 128] on span "Menú" at bounding box center [67, 123] width 91 height 13
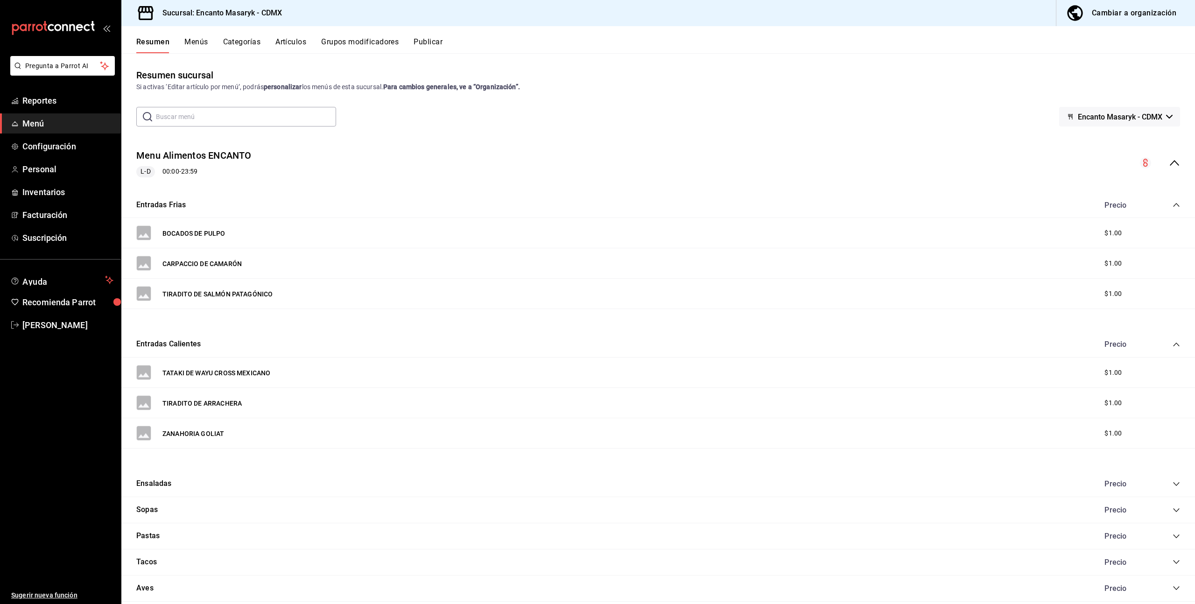
click at [1121, 16] on div "Cambiar a organización" at bounding box center [1134, 13] width 85 height 13
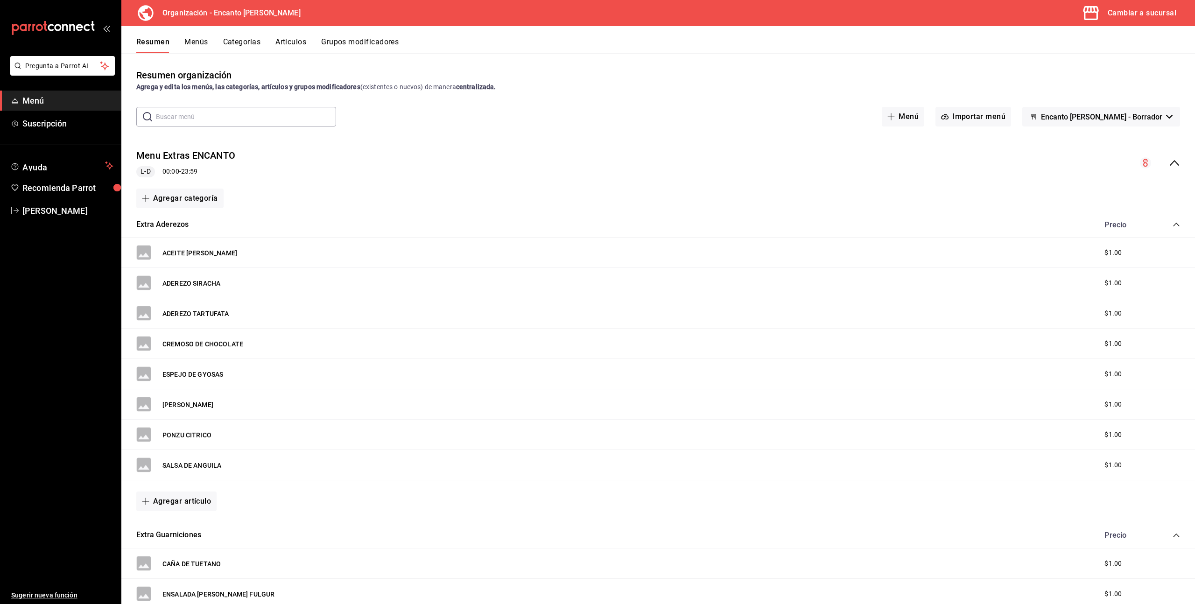
click at [187, 38] on button "Menús" at bounding box center [195, 45] width 23 height 16
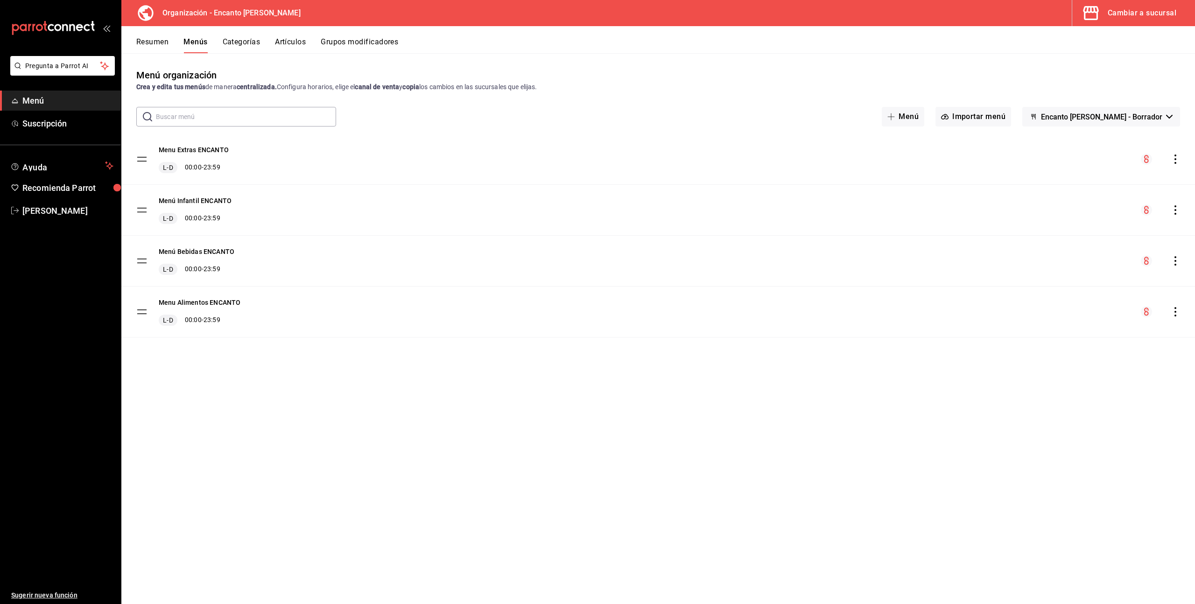
click at [1169, 119] on button "Encanto Masaryk - Borrador" at bounding box center [1102, 117] width 158 height 20
click at [1122, 95] on div at bounding box center [597, 302] width 1195 height 604
click at [285, 43] on button "Artículos" at bounding box center [290, 45] width 31 height 16
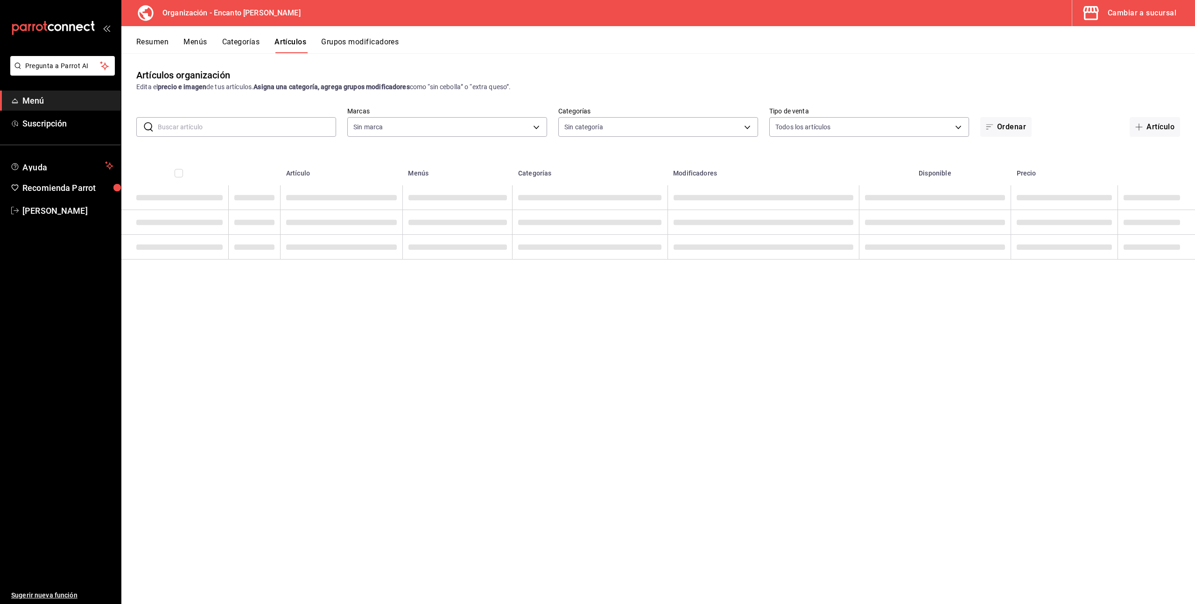
type input "c481bb78-10fa-47ce-ac99-feac7239b02e"
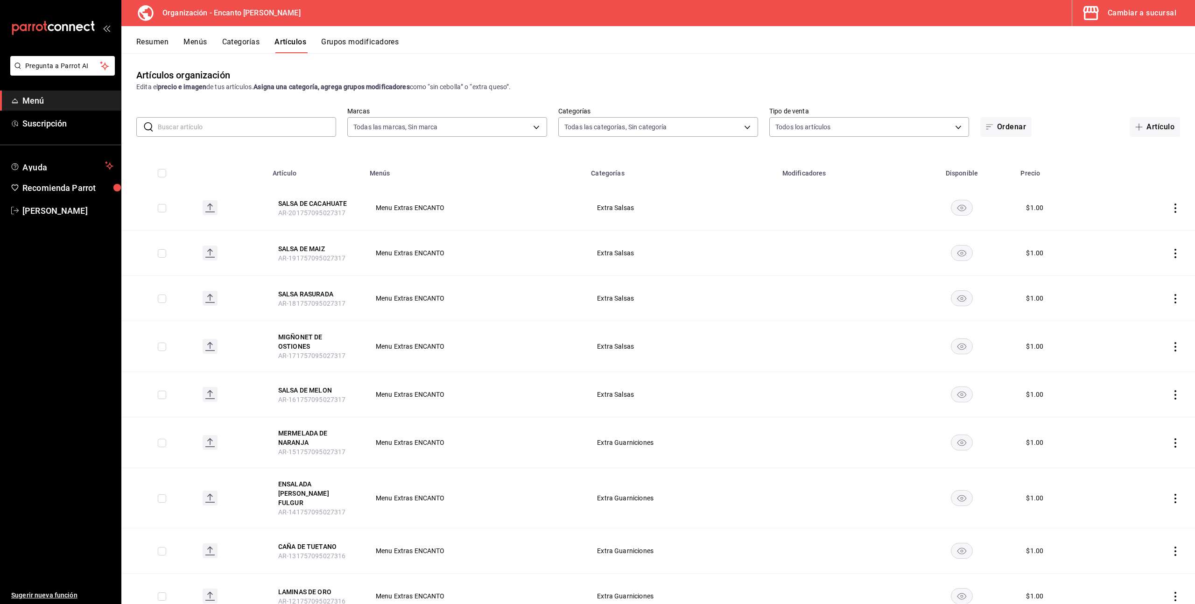
type input "1ea1c7c6-b1d4-4114-b965-f7f34729f4a3,f576ae9d-eb9c-4043-a514-0940a7dc2e00,2e54a…"
drag, startPoint x: 1151, startPoint y: 126, endPoint x: 963, endPoint y: 171, distance: 193.5
click at [1151, 125] on button "Artículo" at bounding box center [1155, 127] width 50 height 20
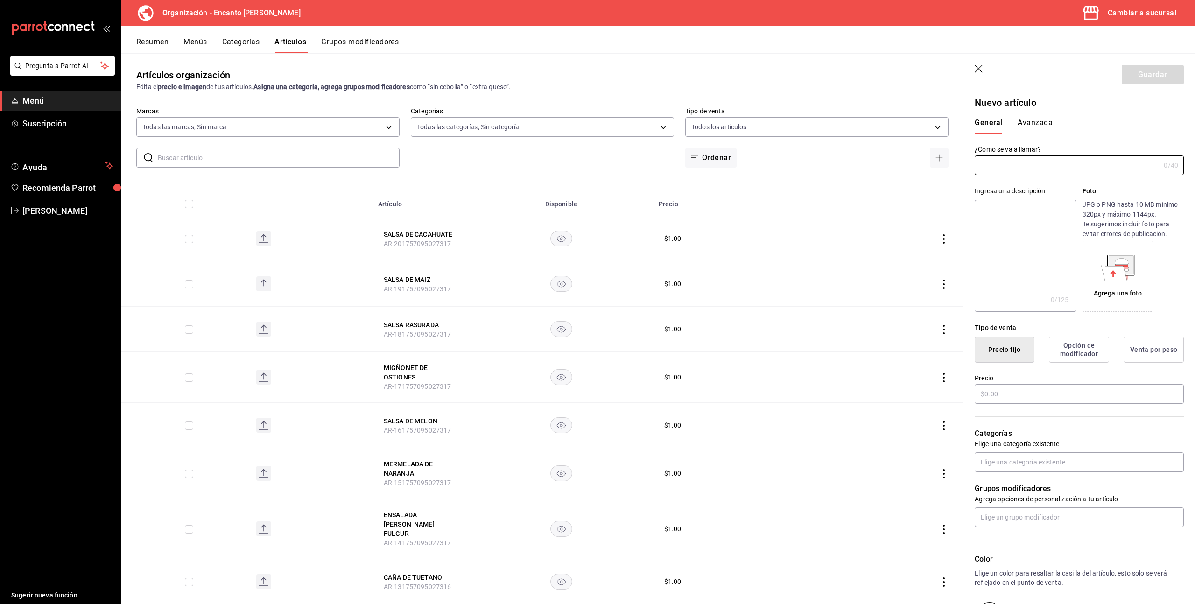
click at [980, 71] on icon "button" at bounding box center [979, 69] width 9 height 9
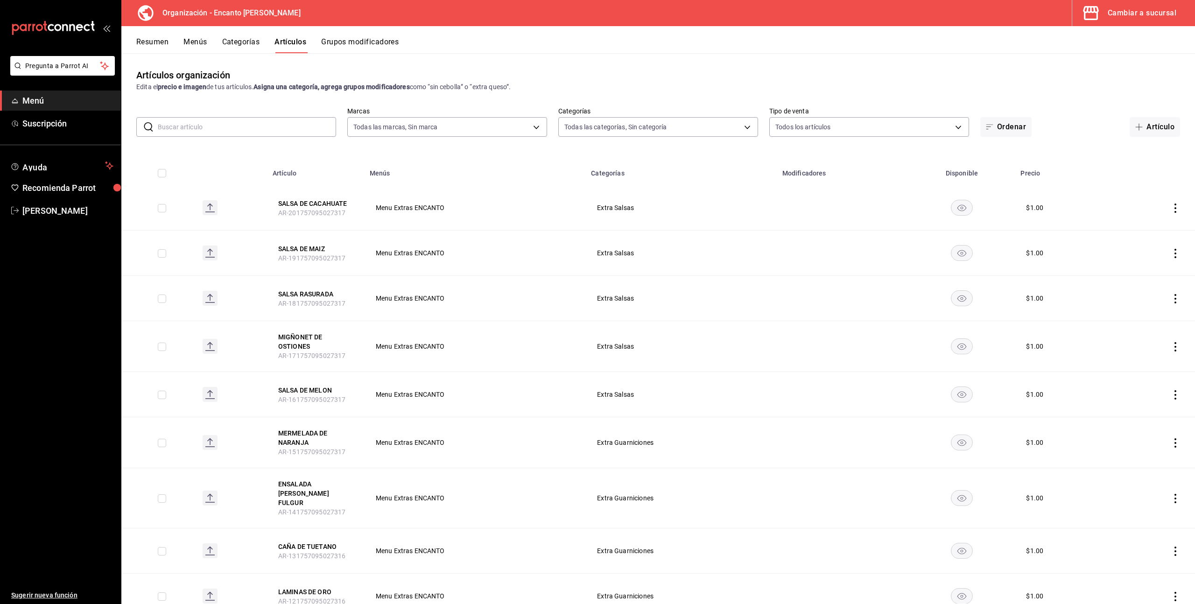
click at [320, 126] on input "text" at bounding box center [247, 127] width 178 height 19
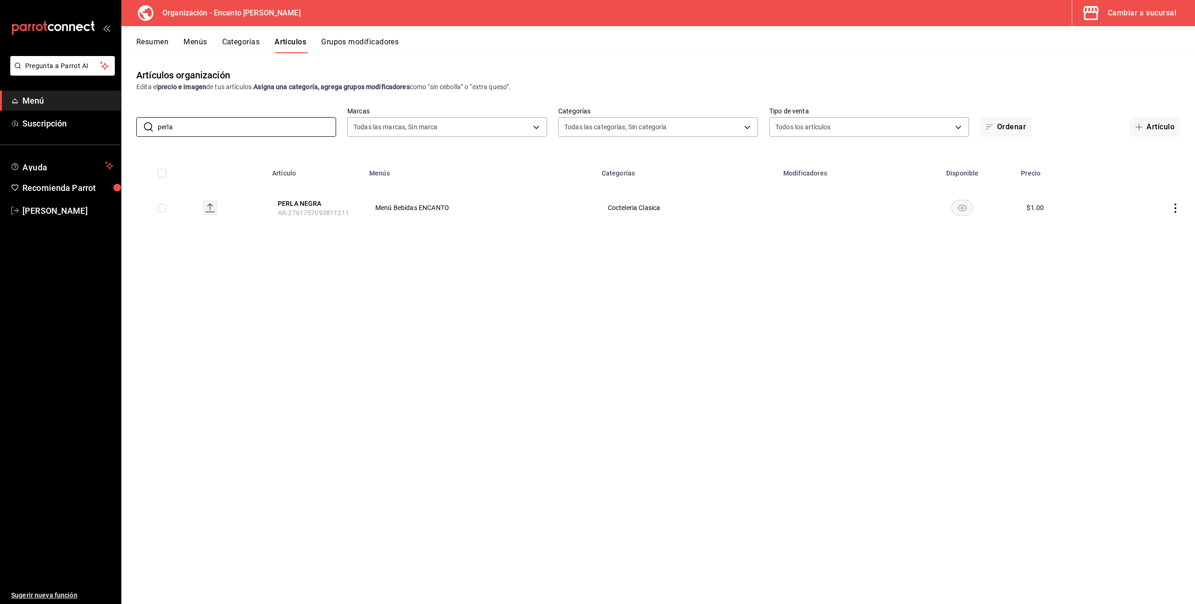
type input "perla"
click at [1176, 207] on icon "actions" at bounding box center [1175, 208] width 9 height 9
click at [1151, 266] on span "Eliminar" at bounding box center [1148, 267] width 24 height 7
click at [1136, 228] on button "Eliminar" at bounding box center [1134, 226] width 62 height 20
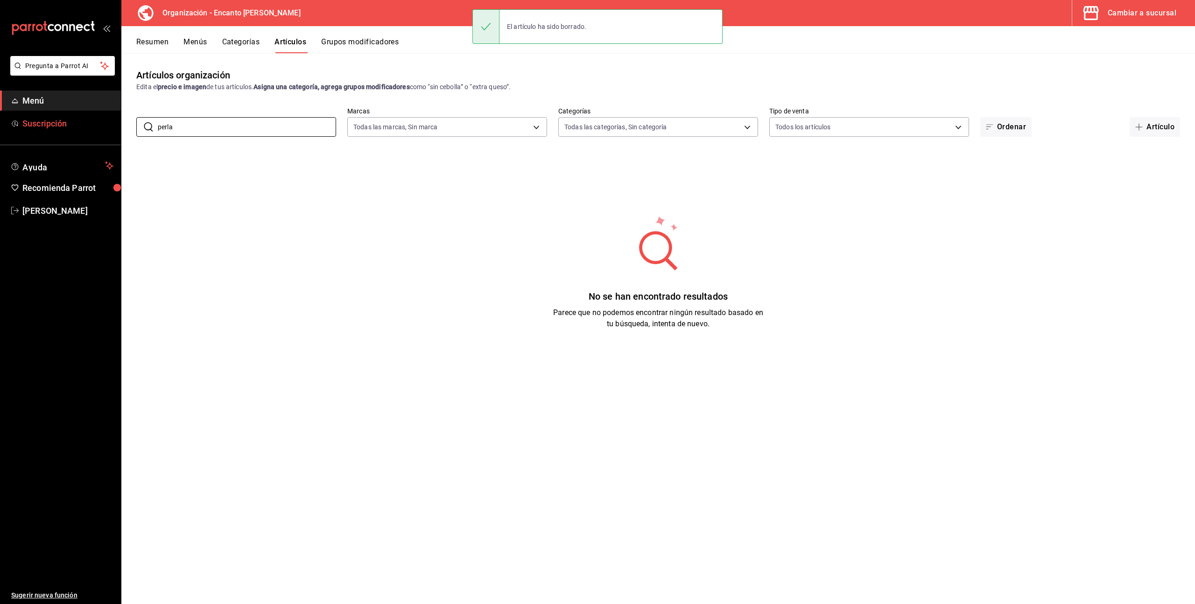
drag, startPoint x: 158, startPoint y: 123, endPoint x: 111, endPoint y: 120, distance: 47.3
click at [111, 120] on div "Pregunta a Parrot AI Menú Suscripción Ayuda Recomienda Parrot Enrique Pérez Pér…" at bounding box center [597, 302] width 1195 height 604
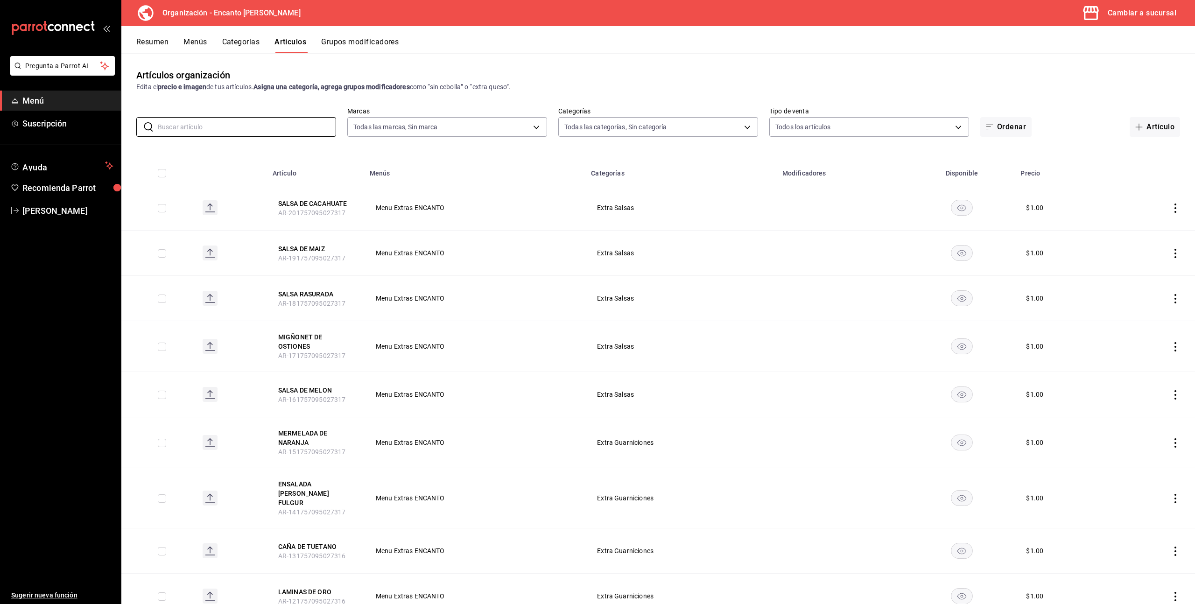
drag, startPoint x: 1144, startPoint y: 129, endPoint x: 1140, endPoint y: 123, distance: 6.5
click at [1144, 129] on span "button" at bounding box center [1141, 126] width 11 height 7
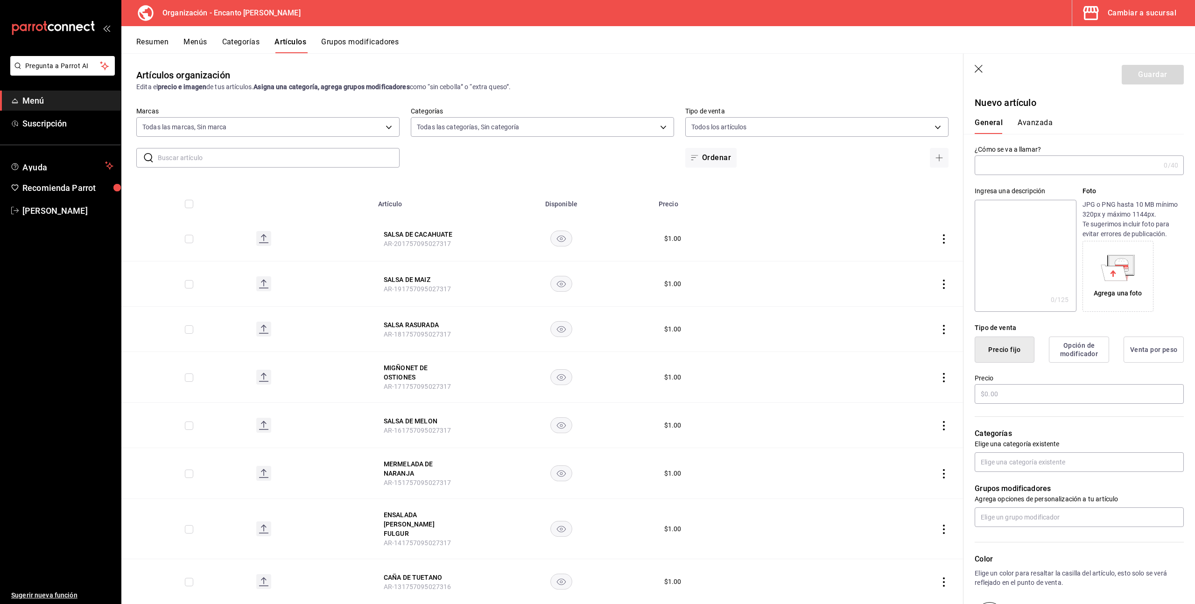
drag, startPoint x: 978, startPoint y: 70, endPoint x: 287, endPoint y: 127, distance: 693.9
click at [978, 70] on icon "button" at bounding box center [979, 69] width 9 height 9
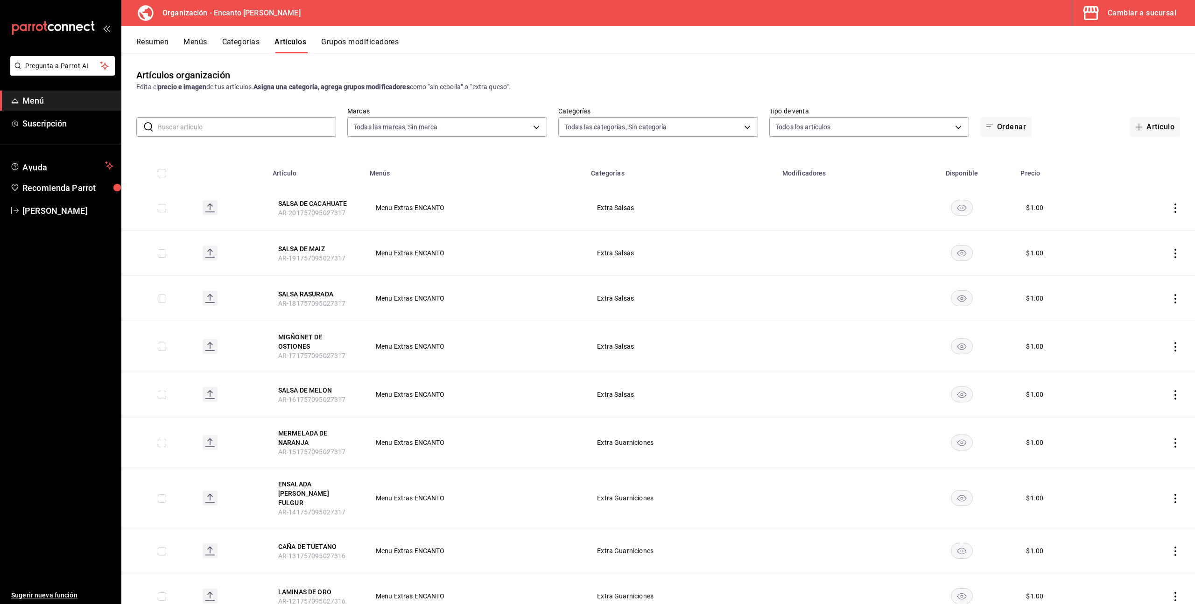
click at [287, 127] on input "text" at bounding box center [247, 127] width 178 height 19
click at [292, 128] on input "té" at bounding box center [247, 127] width 178 height 19
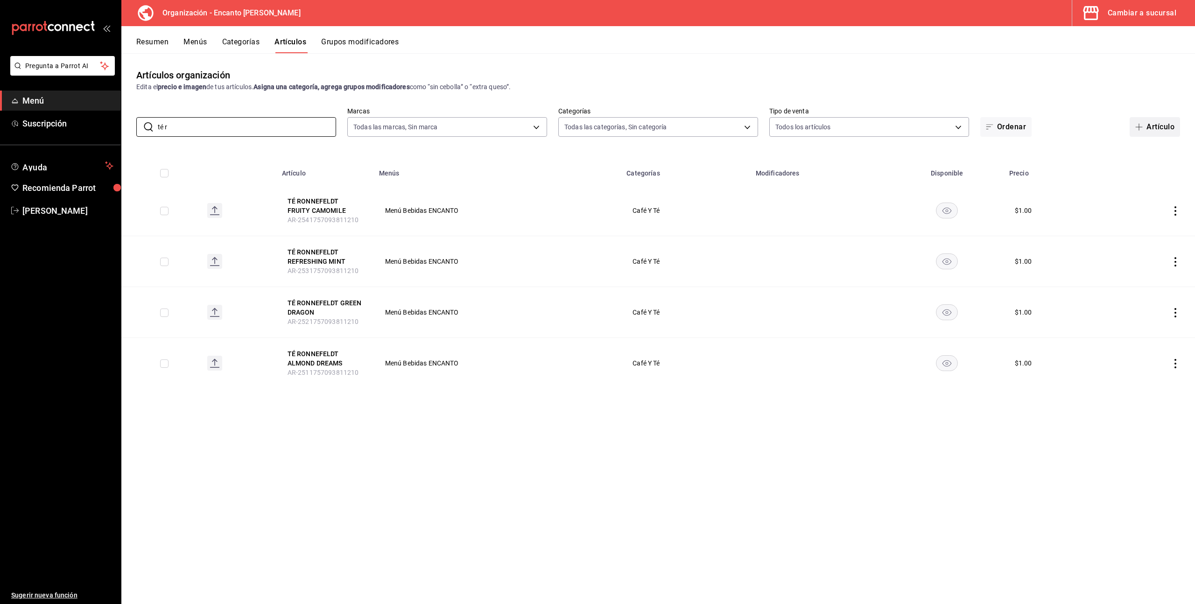
type input "té r"
click at [1153, 128] on button "Artículo" at bounding box center [1155, 127] width 50 height 20
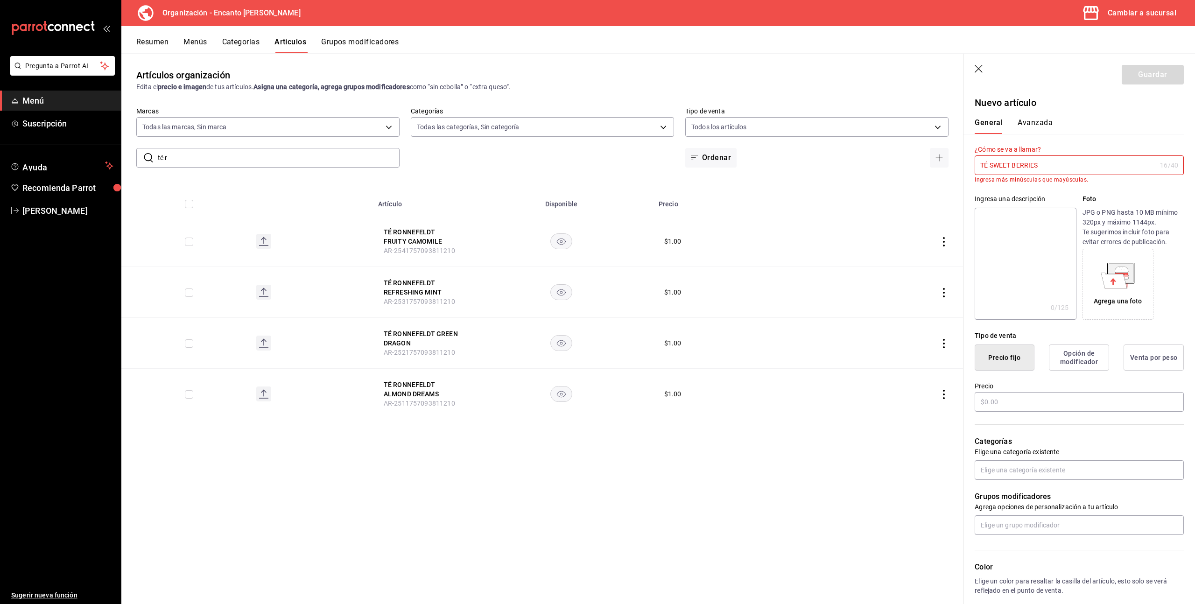
type input "TÉ SWEET BERRIES"
click at [1138, 78] on div "Guardar" at bounding box center [1153, 75] width 62 height 20
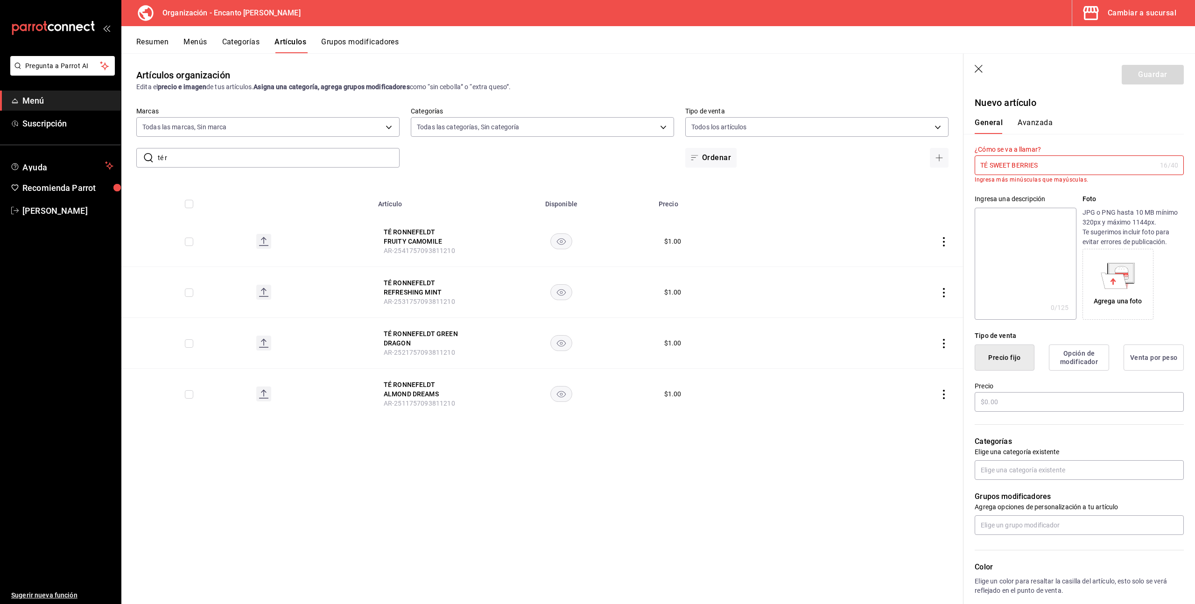
click at [1138, 78] on div "Guardar" at bounding box center [1153, 75] width 62 height 20
click at [976, 68] on icon "button" at bounding box center [979, 69] width 9 height 9
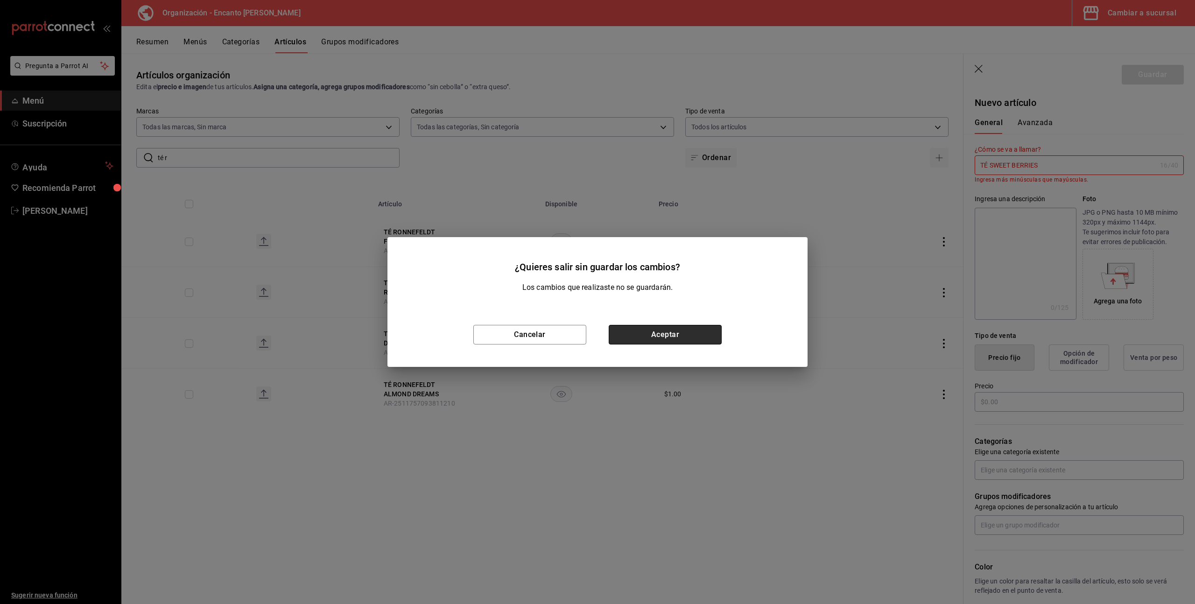
click at [667, 339] on button "Aceptar" at bounding box center [665, 335] width 113 height 20
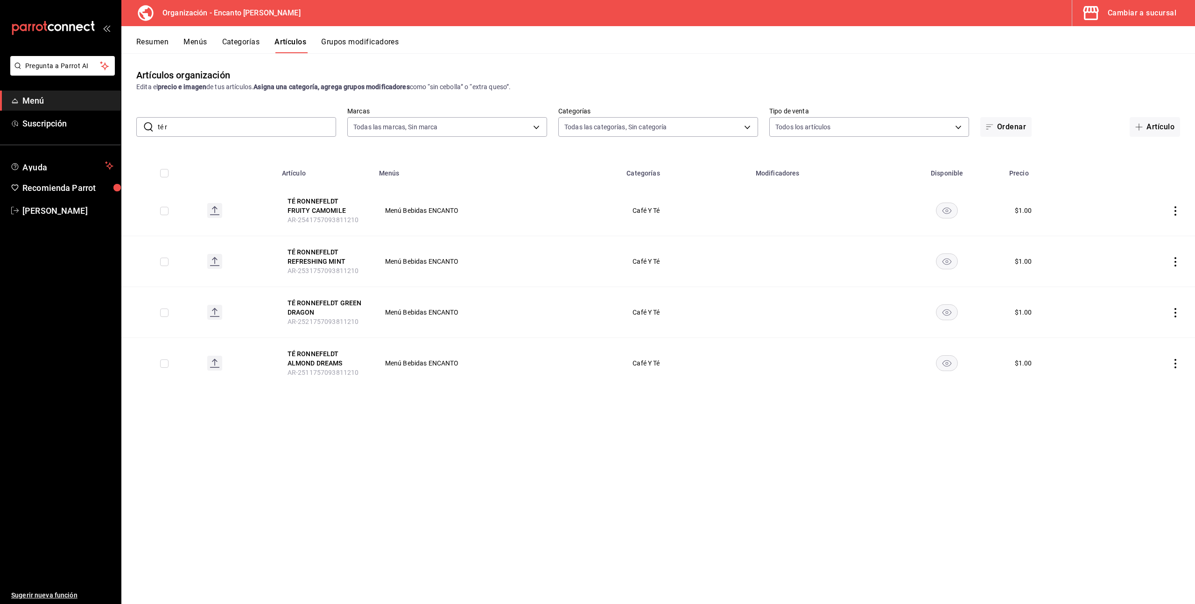
click at [1174, 259] on icon "actions" at bounding box center [1175, 261] width 9 height 9
click at [1131, 428] on div at bounding box center [597, 302] width 1195 height 604
click at [304, 302] on button "TÉ RONNEFELDT GREEN DRAGON" at bounding box center [325, 307] width 75 height 19
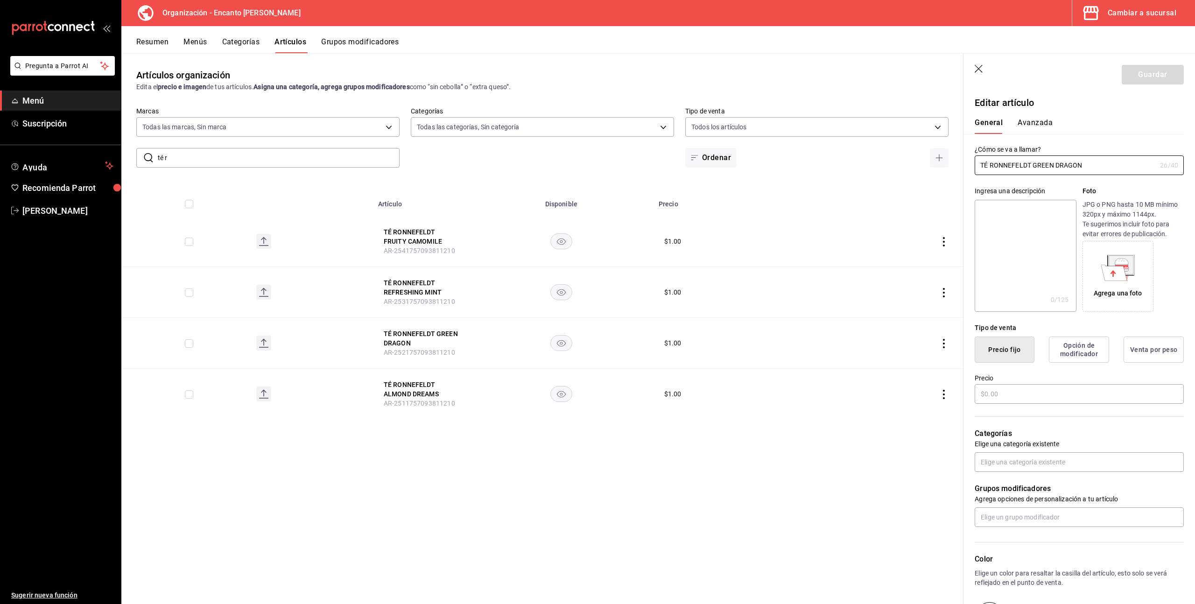
type input "$1.00"
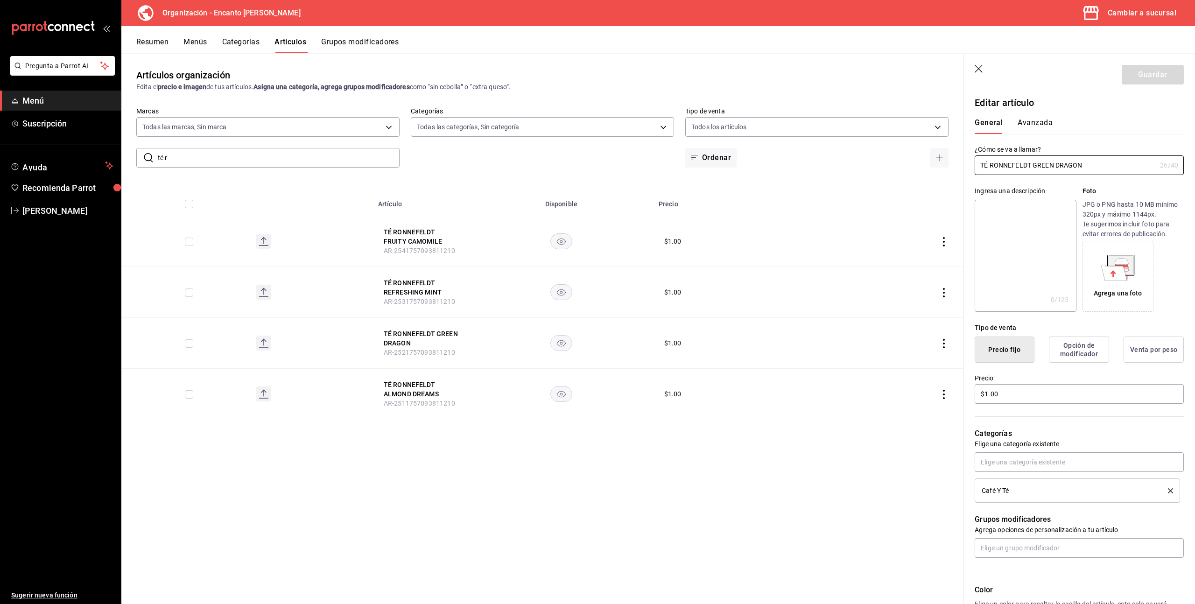
click at [1142, 77] on div "Guardar" at bounding box center [1153, 75] width 62 height 20
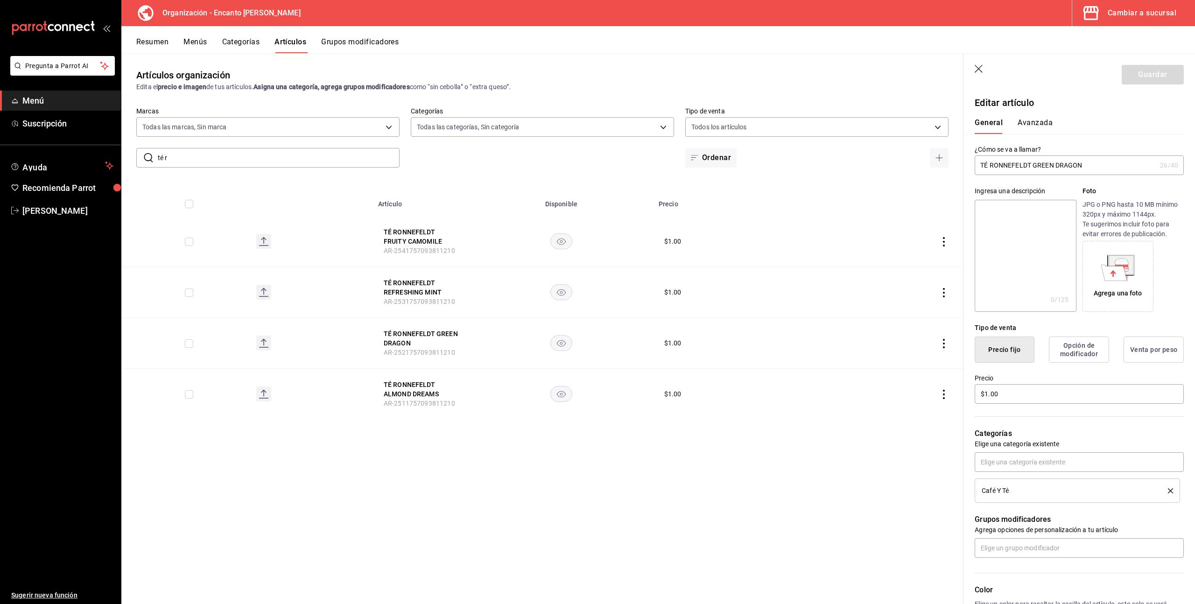
click at [1113, 164] on input "TÉ RONNEFELDT GREEN DRAGON" at bounding box center [1066, 165] width 182 height 19
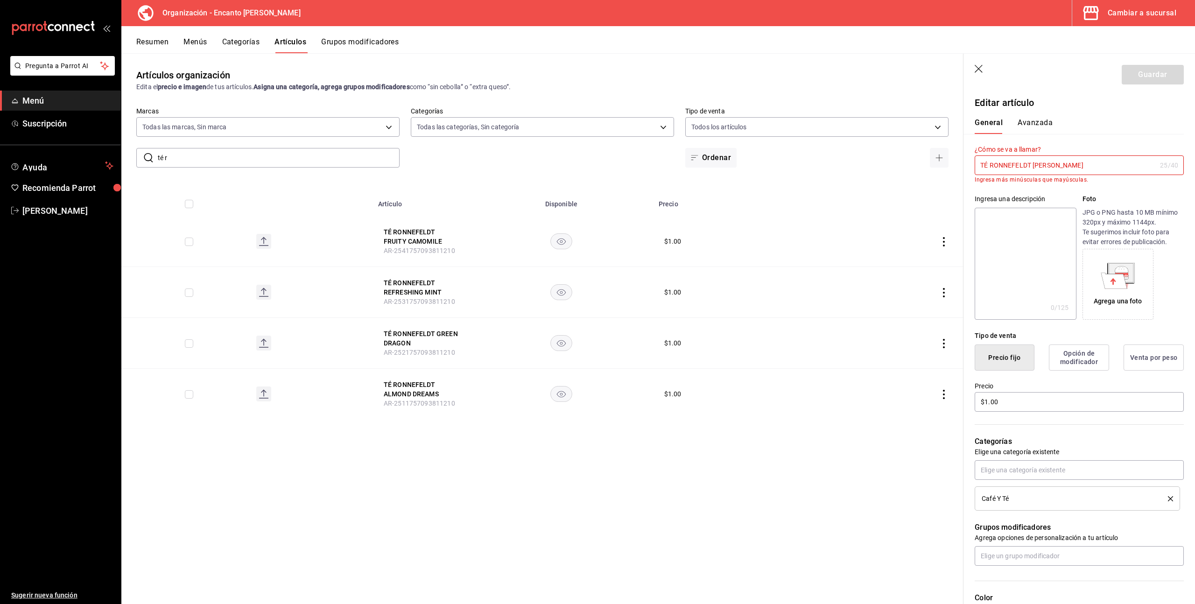
type input "TÉ RONNEFELDT GREEN DRAGON"
click at [772, 465] on div "Artículos organización Edita el precio e imagen de tus artículos. Asigna una ca…" at bounding box center [542, 328] width 842 height 551
click at [980, 69] on icon "button" at bounding box center [979, 69] width 9 height 9
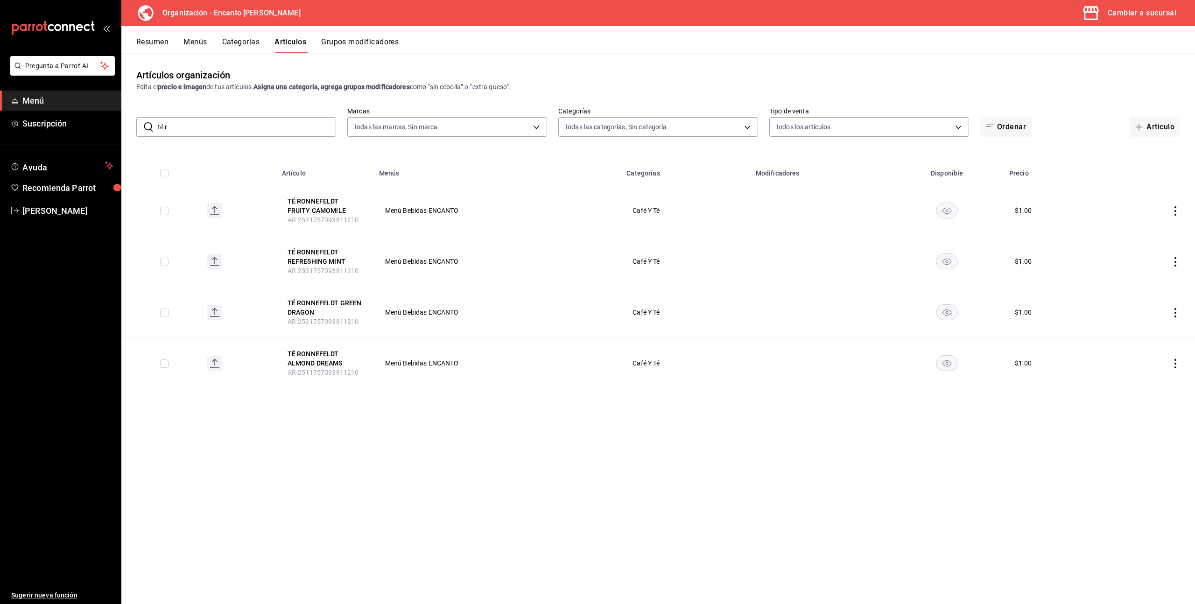
click at [1116, 15] on div "Cambiar a sucursal" at bounding box center [1142, 13] width 69 height 13
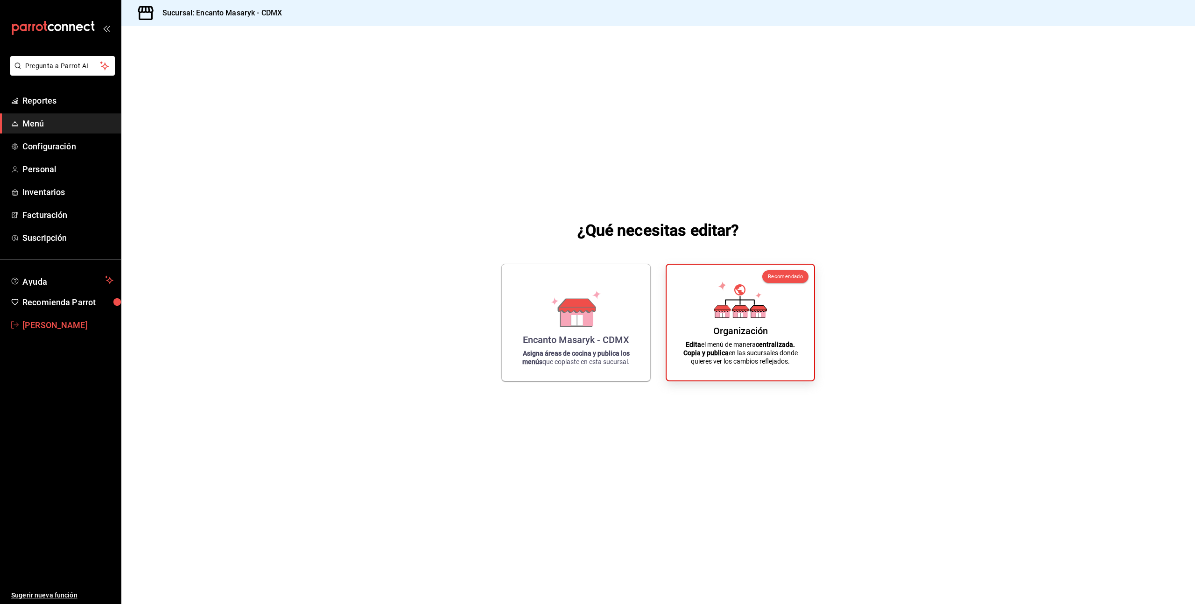
click at [58, 328] on span "Enrique Pérez Pérez" at bounding box center [67, 325] width 91 height 13
